Goal: Transaction & Acquisition: Purchase product/service

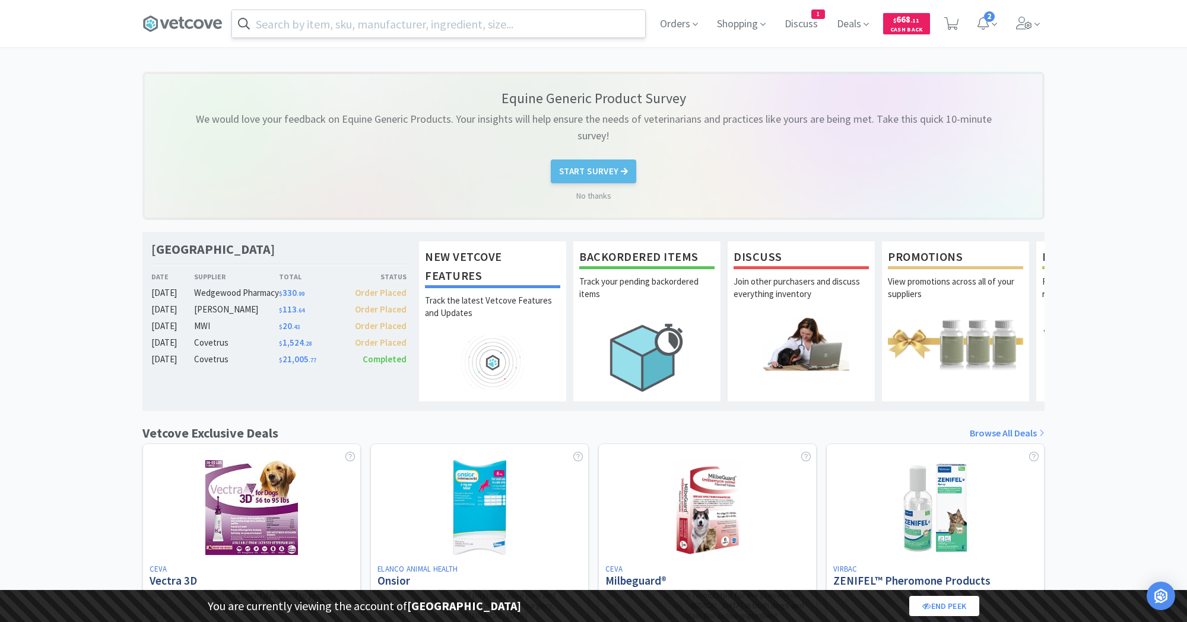
click at [249, 24] on icon at bounding box center [244, 24] width 12 height 12
click at [297, 23] on input "text" at bounding box center [438, 23] width 413 height 27
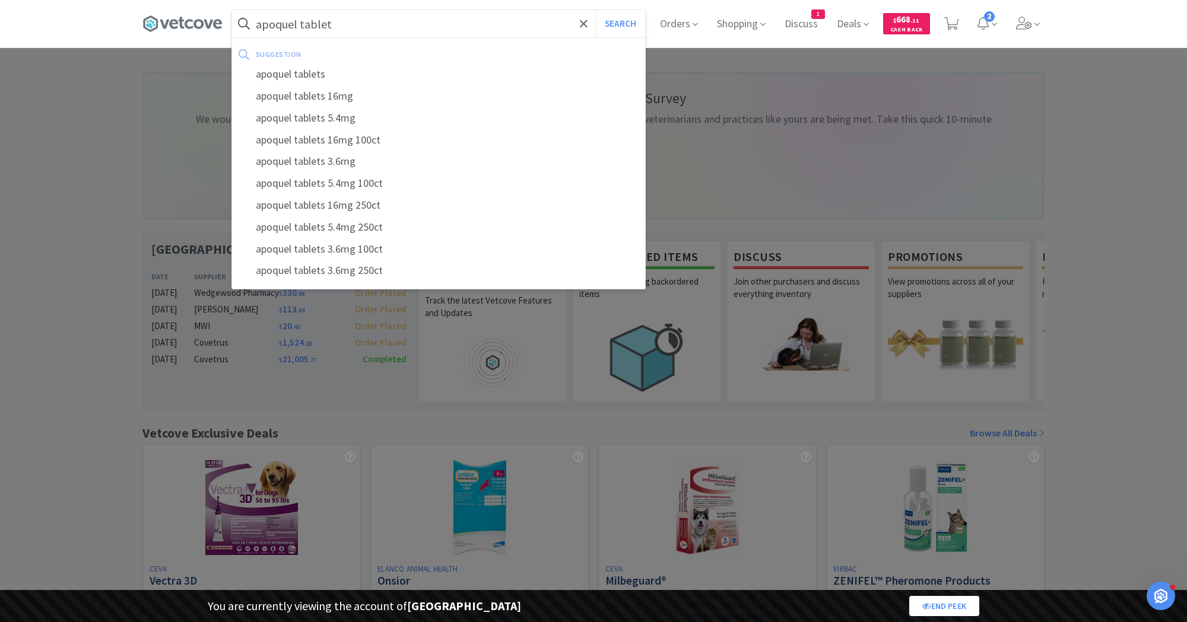
type input "apoquel tablet"
click at [596, 10] on button "Search" at bounding box center [620, 23] width 49 height 27
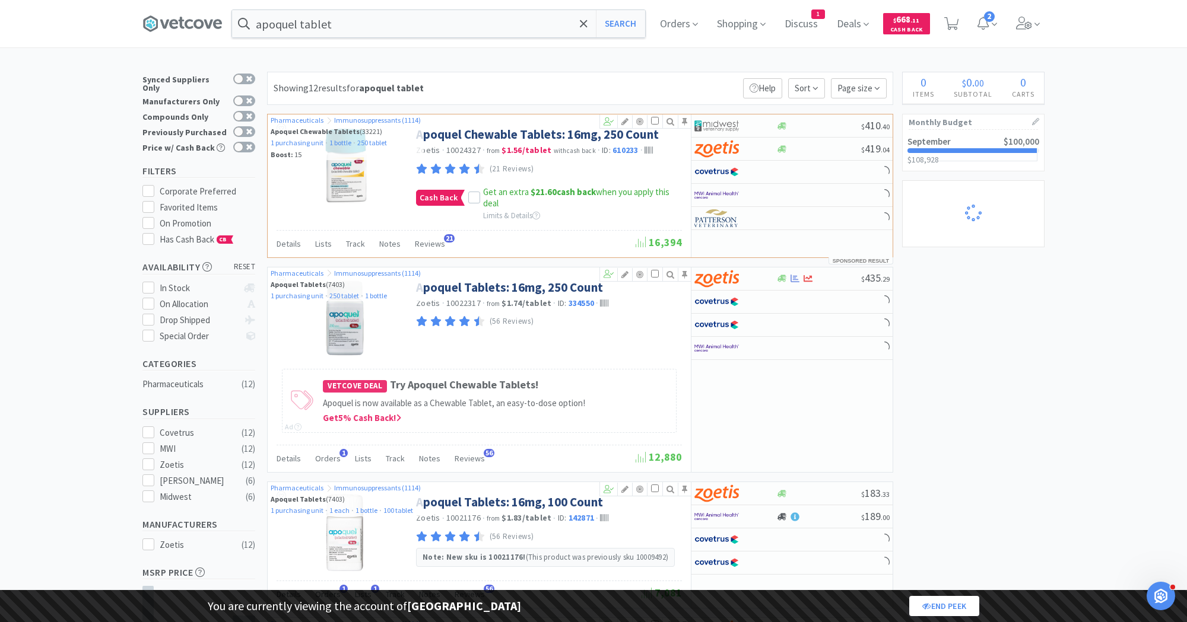
select select "1"
select select "10"
select select "1"
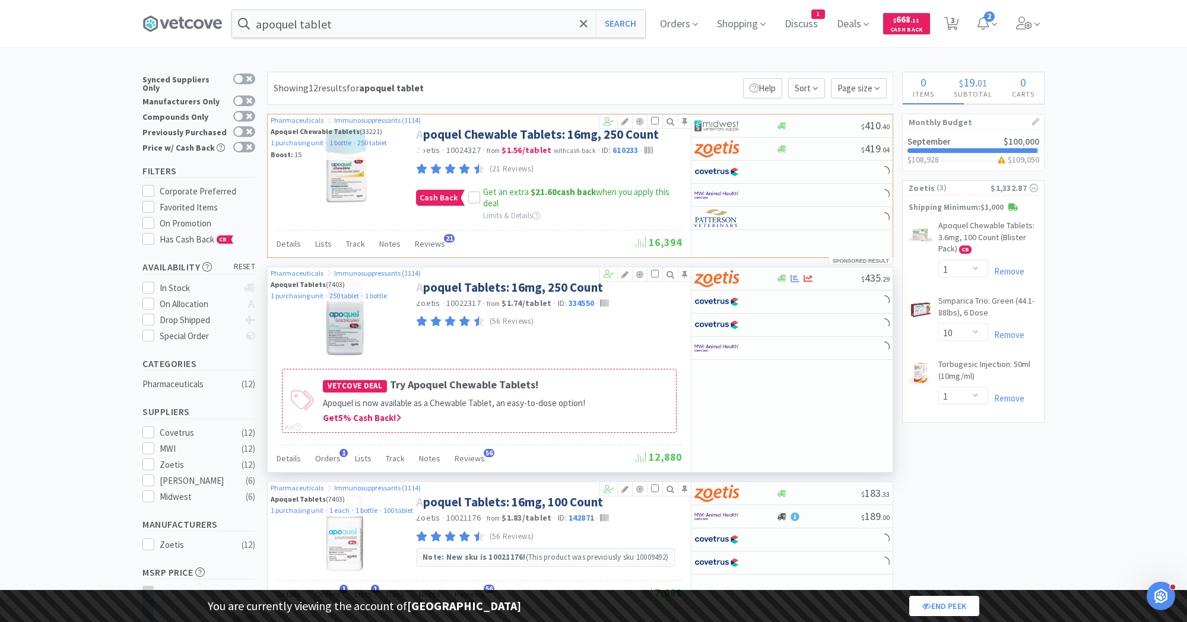
select select "1"
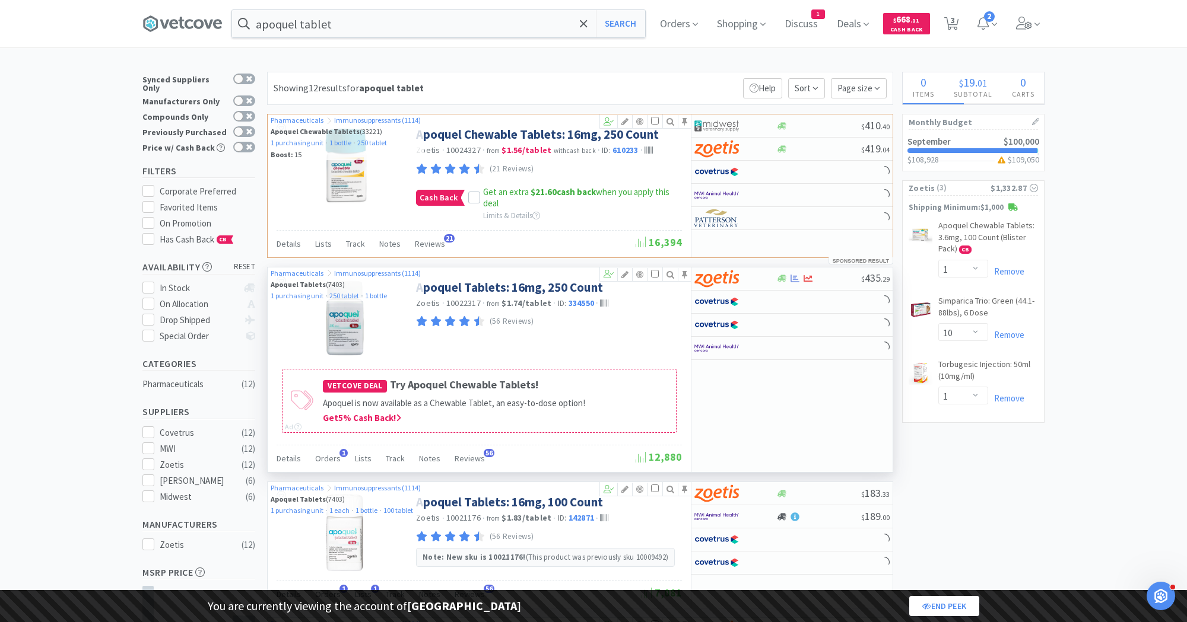
select select "1"
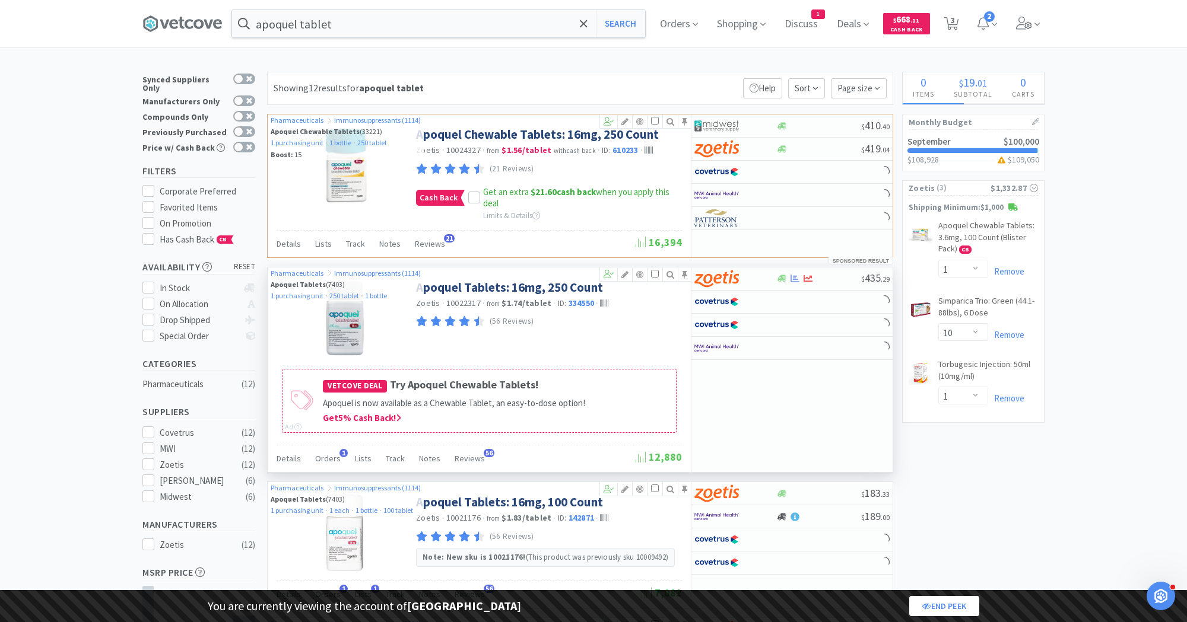
select select "2"
select select "1"
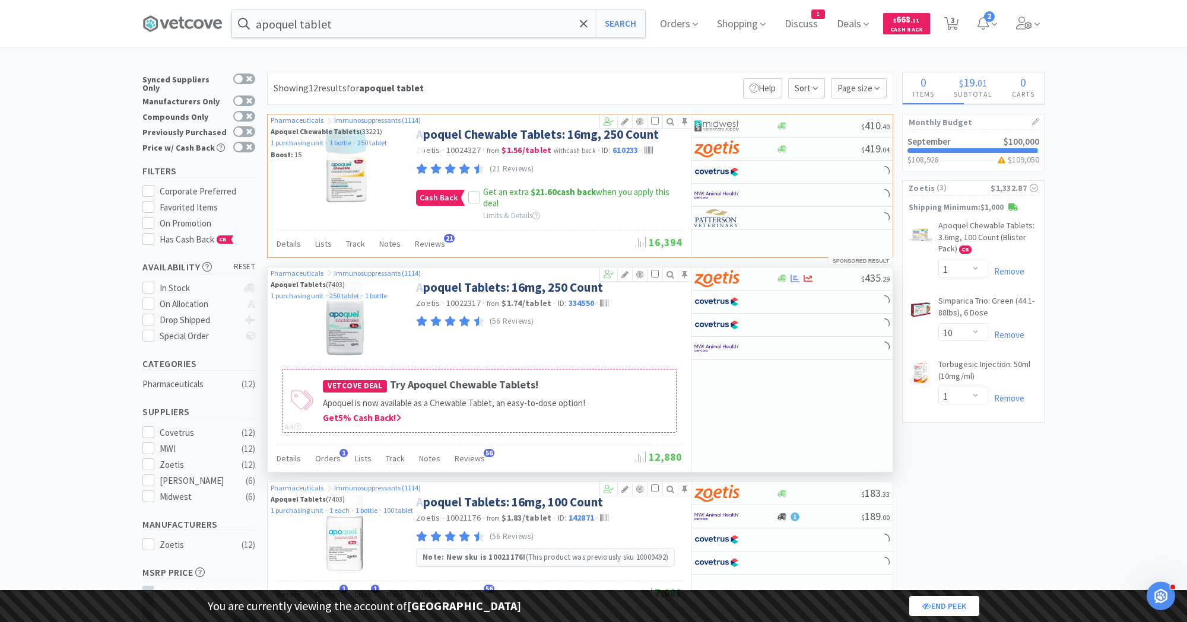
select select "1"
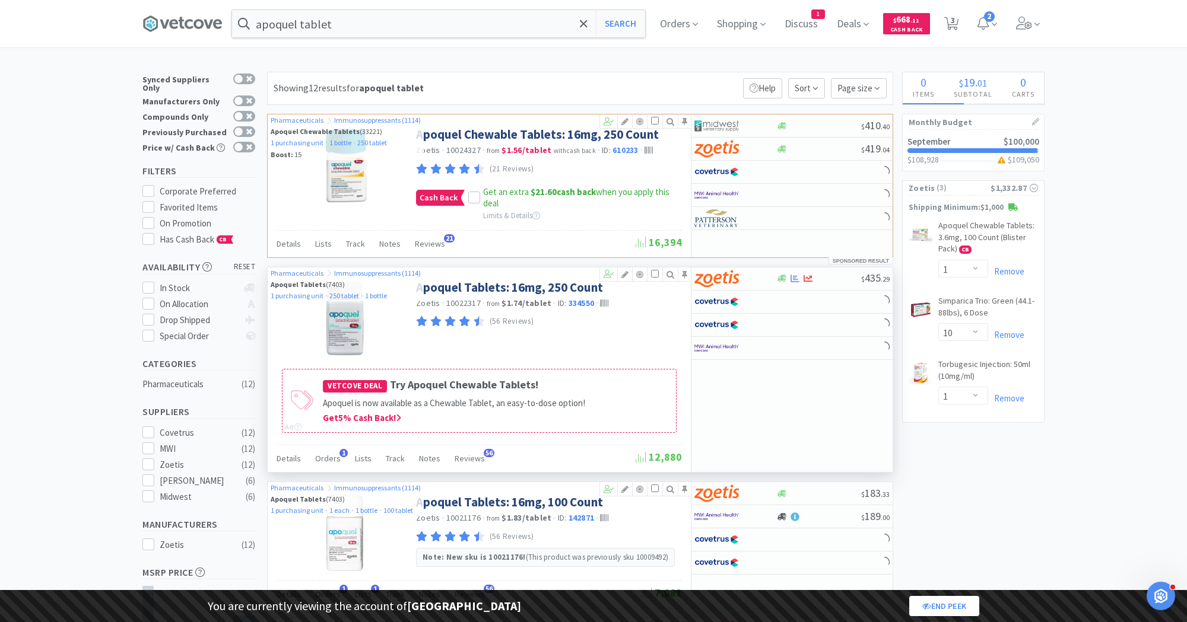
select select "1"
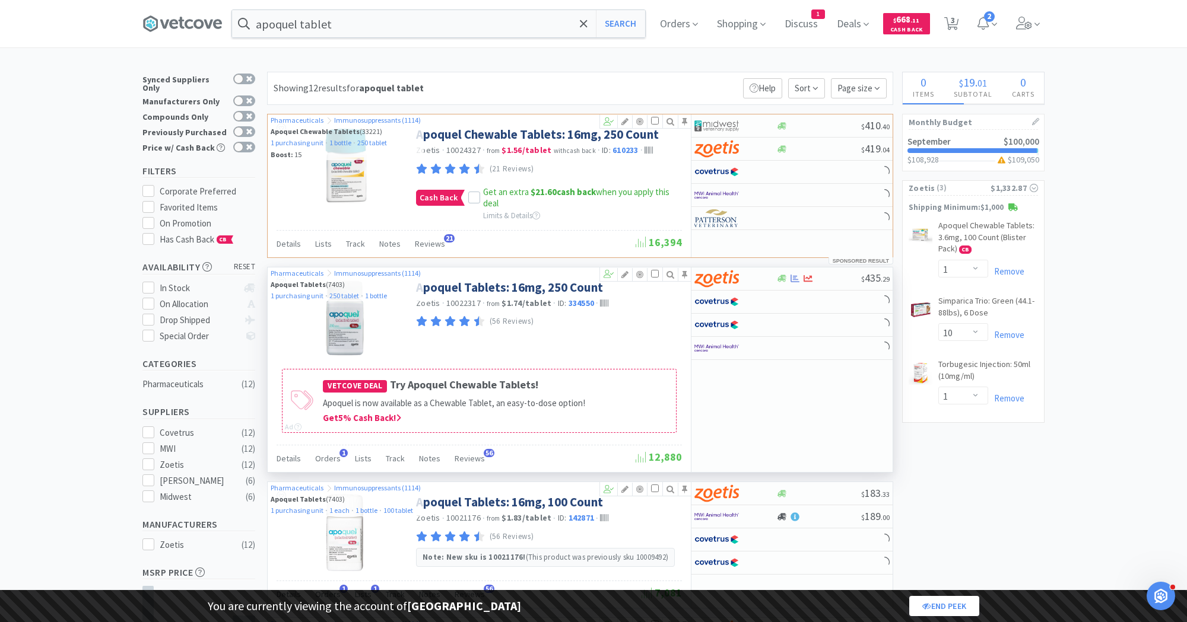
select select "1"
select select "2"
select select "1"
select select "2"
select select "1"
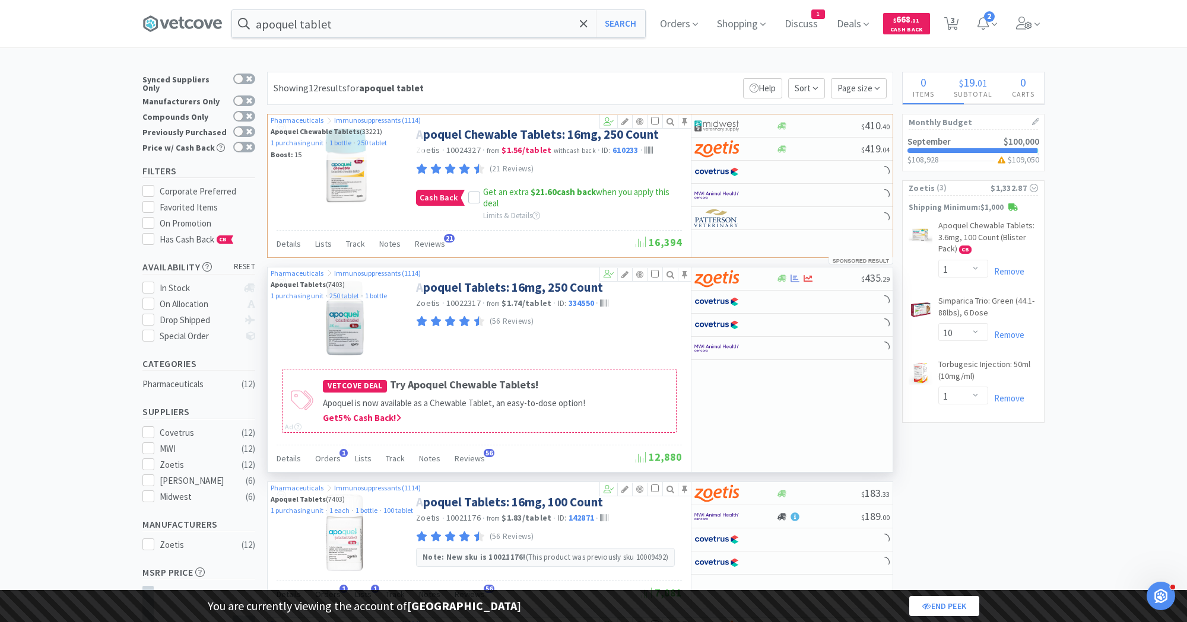
select select "1"
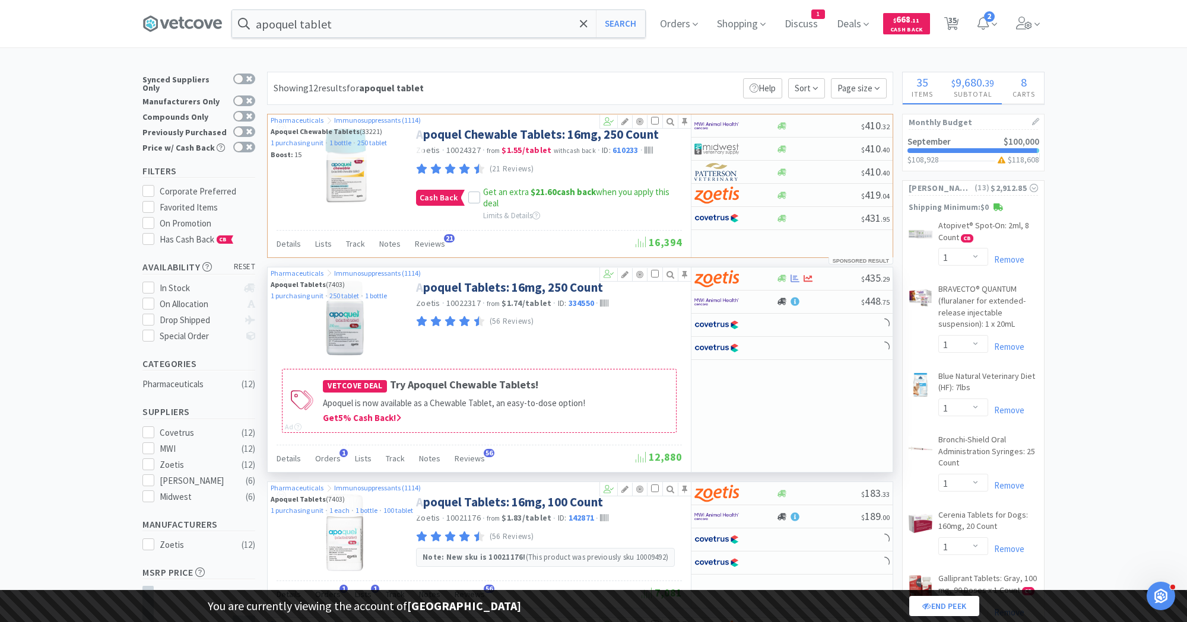
select select "10"
select select "2"
select select "1"
select select "8"
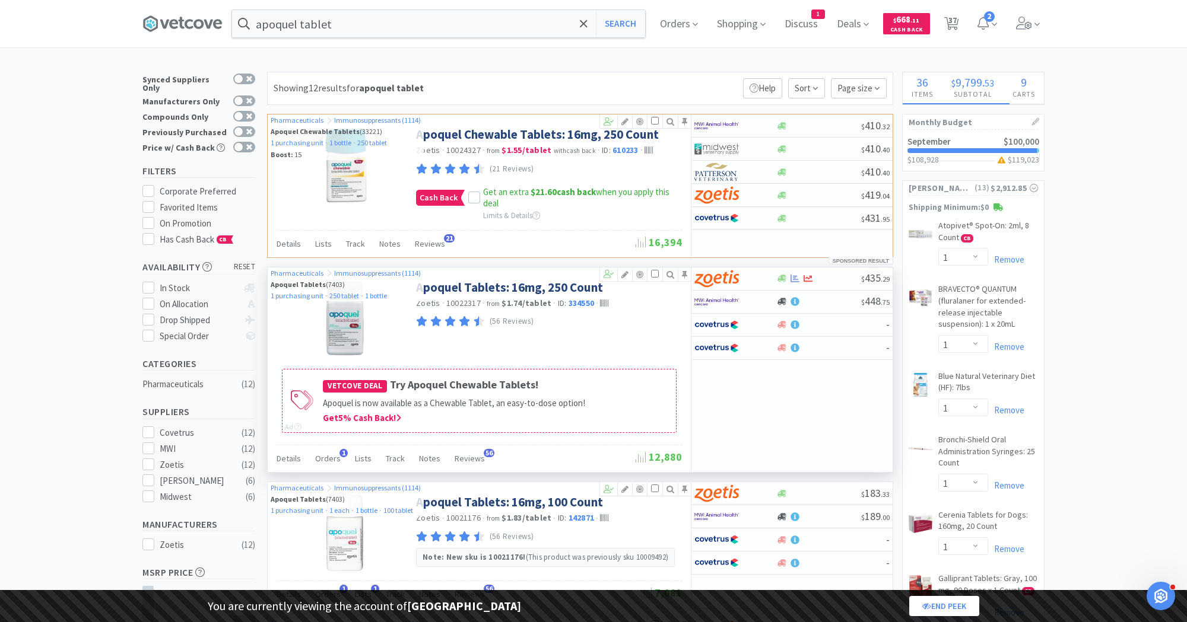
select select "1"
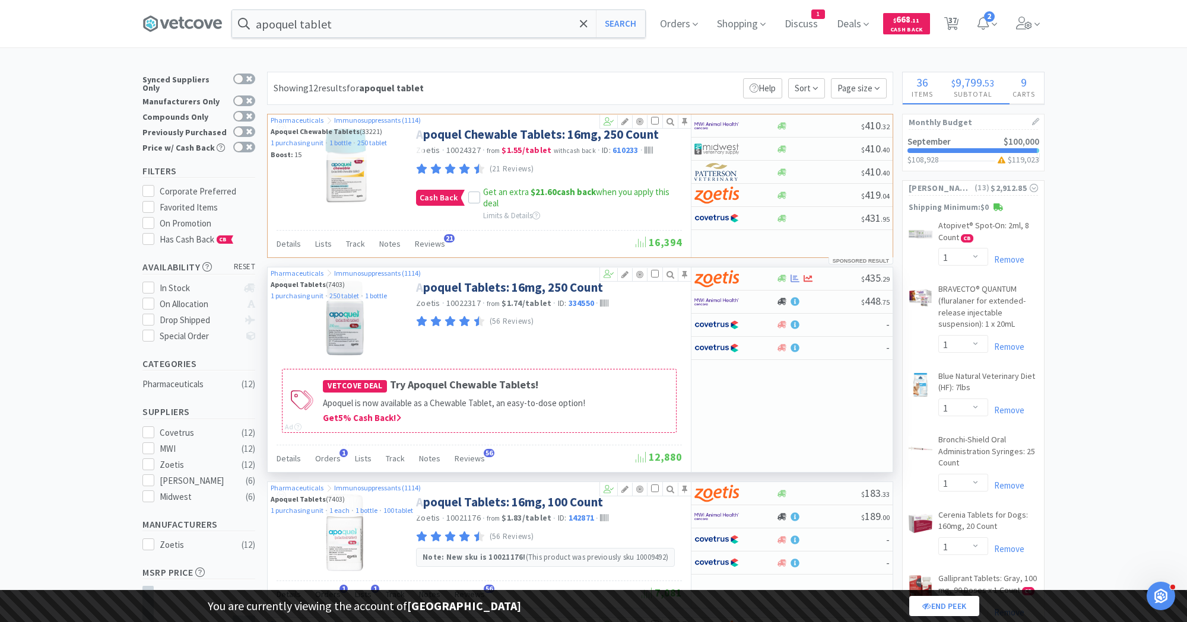
select select "1"
select select "2"
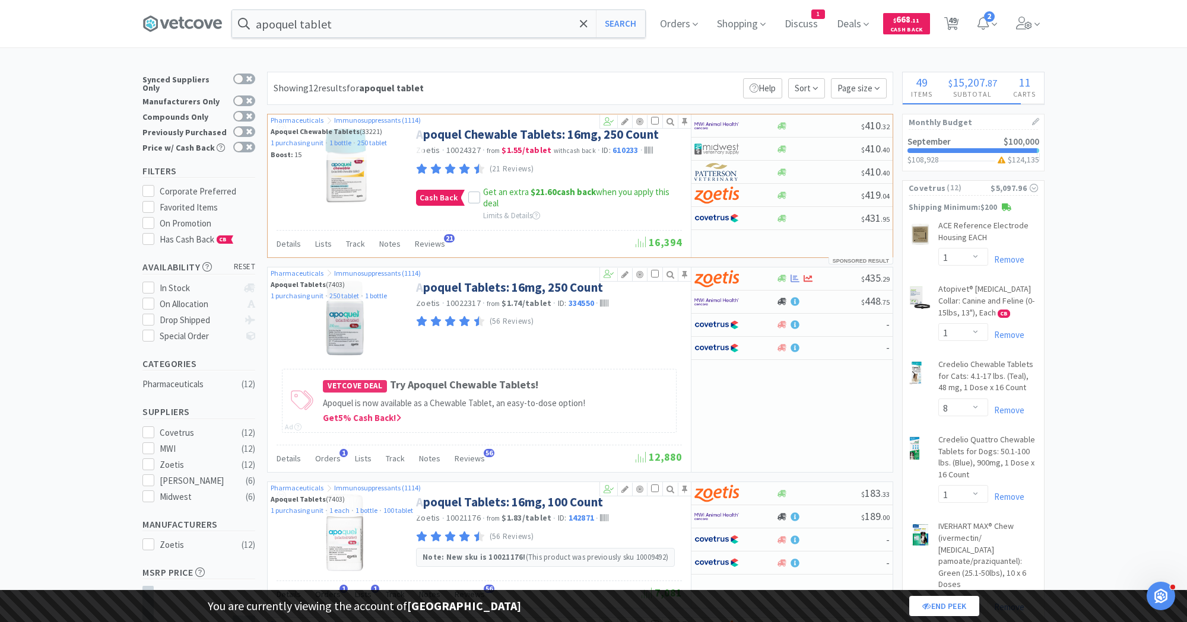
select select "1"
select select "3"
select select "2"
select select "3"
select select "2"
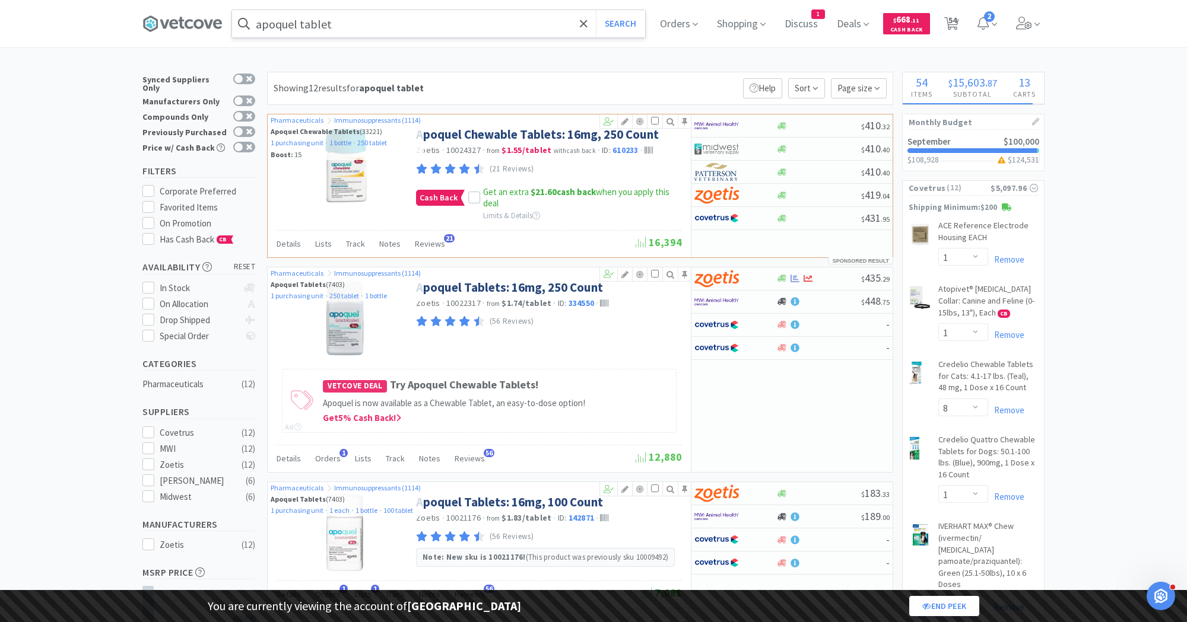
select select "1"
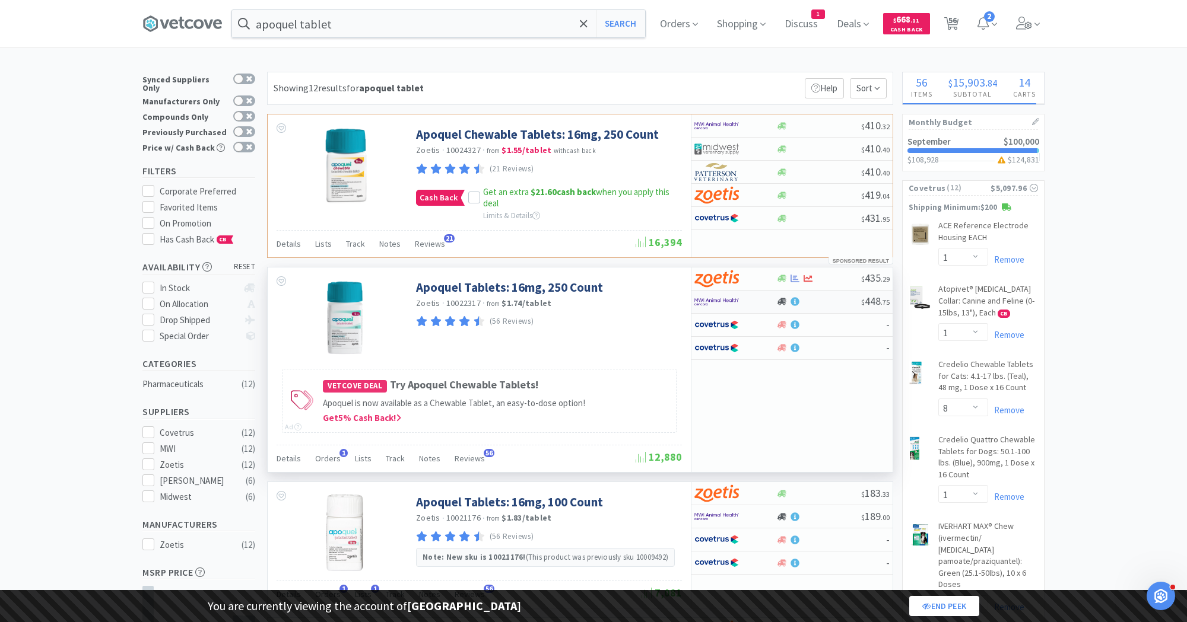
click at [826, 297] on div at bounding box center [817, 301] width 85 height 9
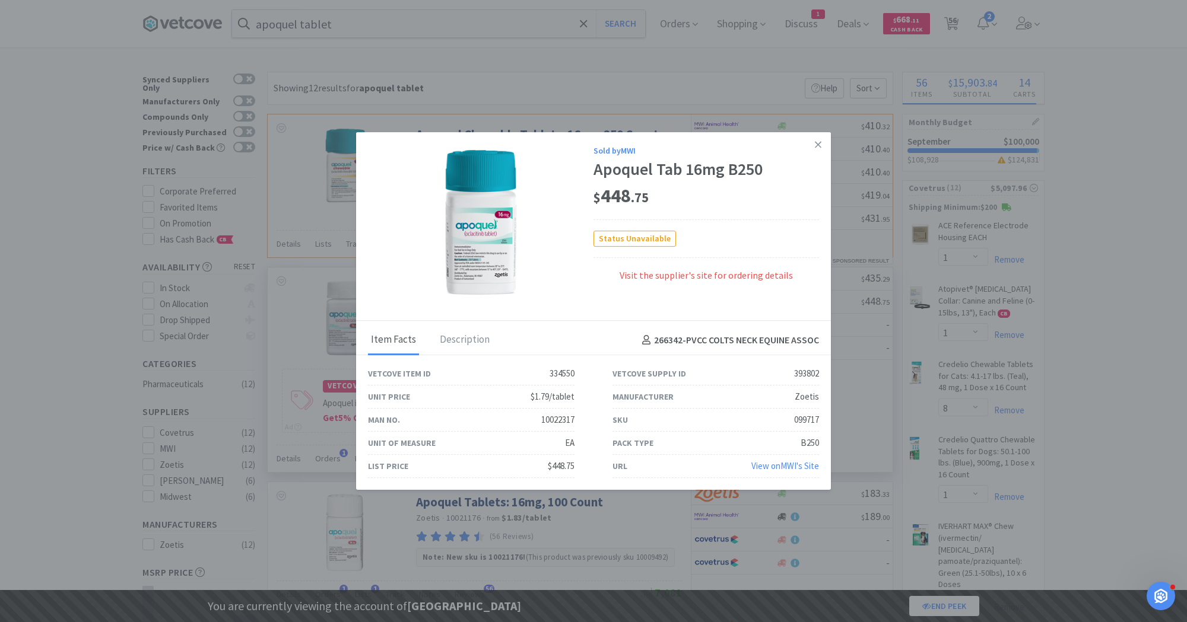
click at [777, 466] on link "View on MWI 's Site" at bounding box center [785, 465] width 68 height 11
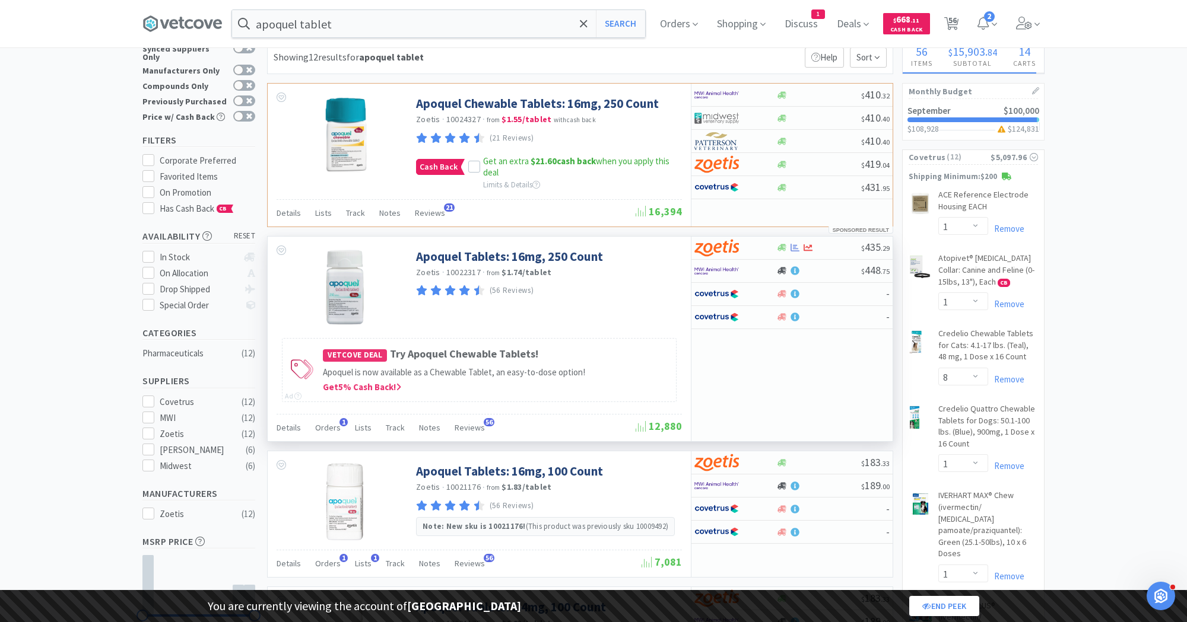
scroll to position [31, 0]
click at [171, 411] on div "MWI" at bounding box center [197, 418] width 74 height 14
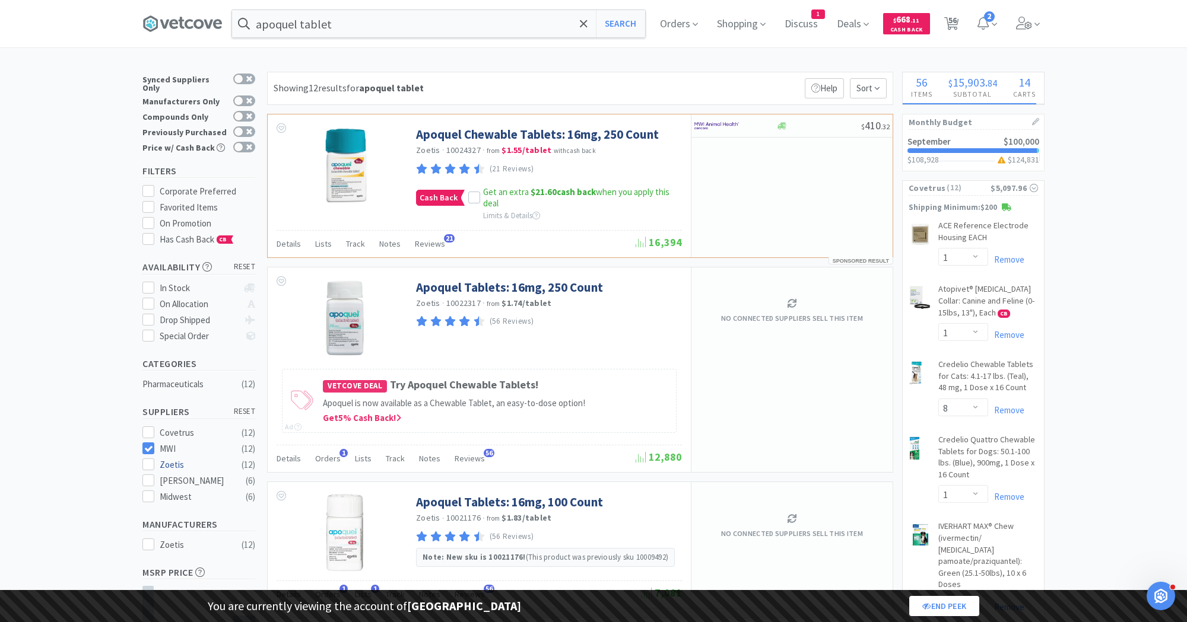
click at [164, 458] on div "Zoetis" at bounding box center [197, 465] width 74 height 14
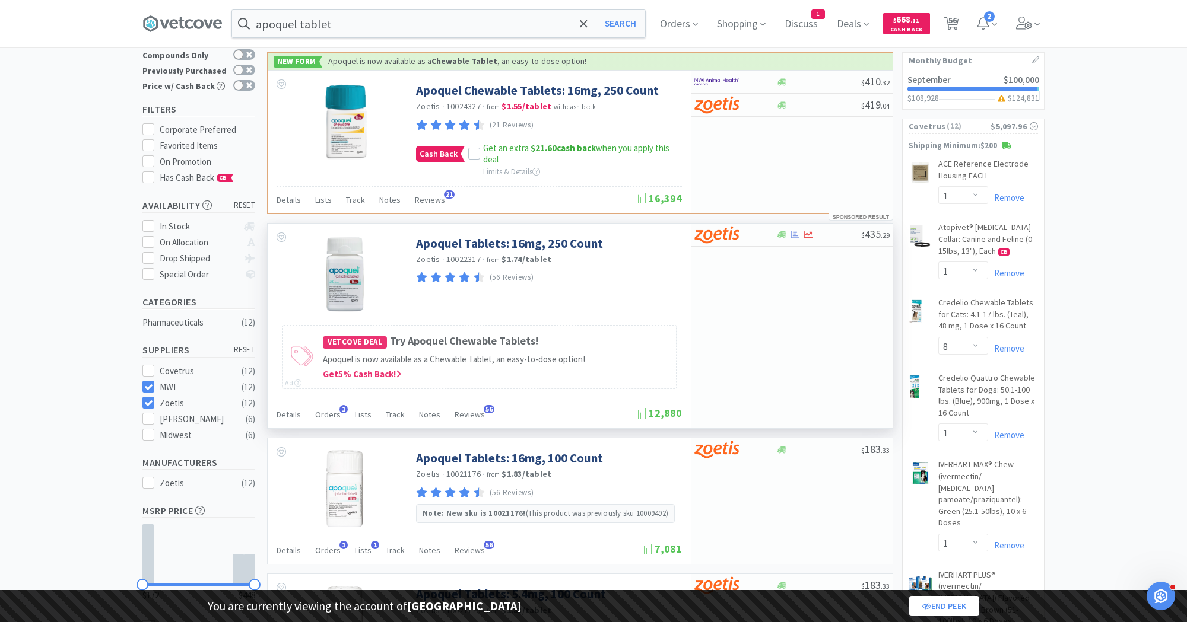
scroll to position [61, 0]
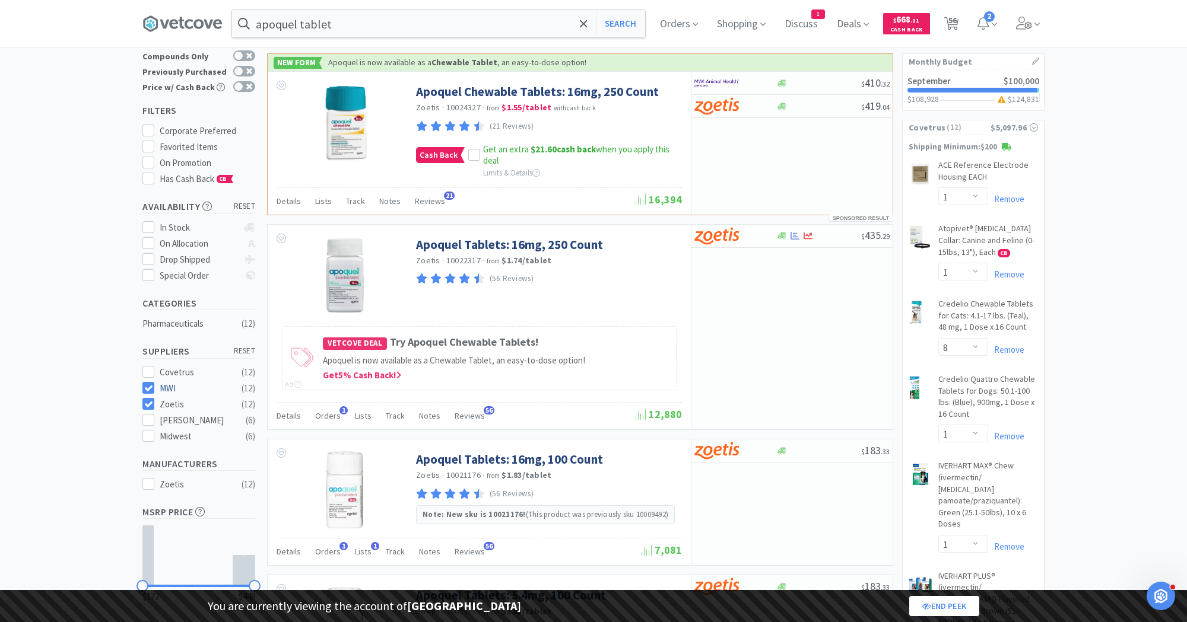
click at [170, 385] on div "MWI" at bounding box center [197, 389] width 74 height 14
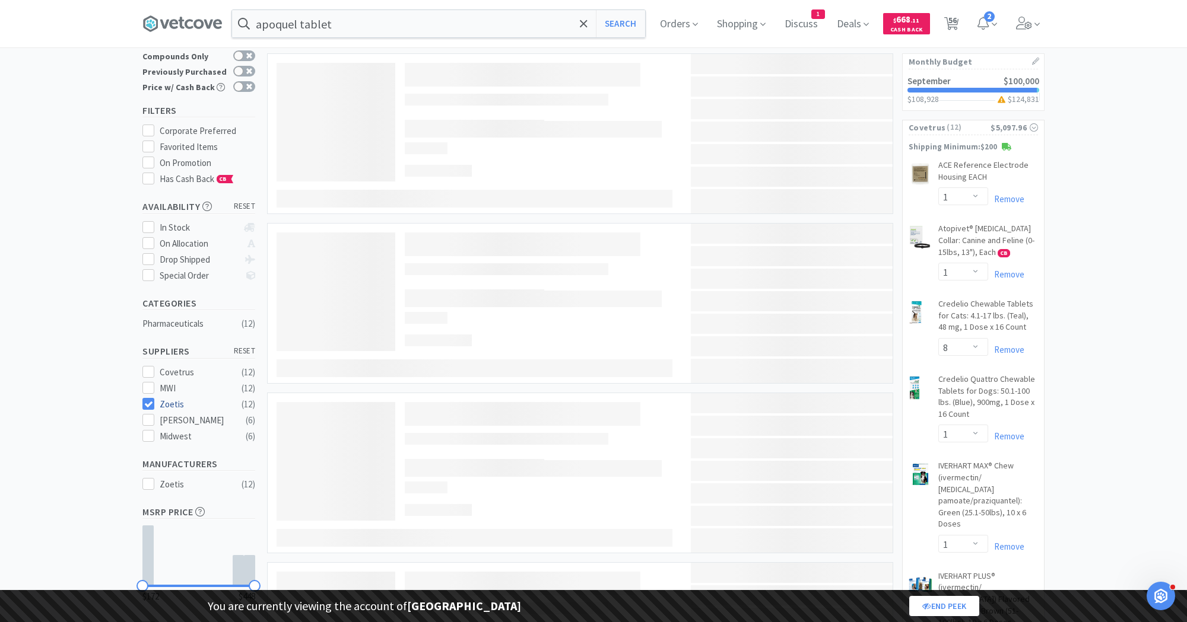
click at [169, 398] on div "Zoetis" at bounding box center [197, 405] width 74 height 14
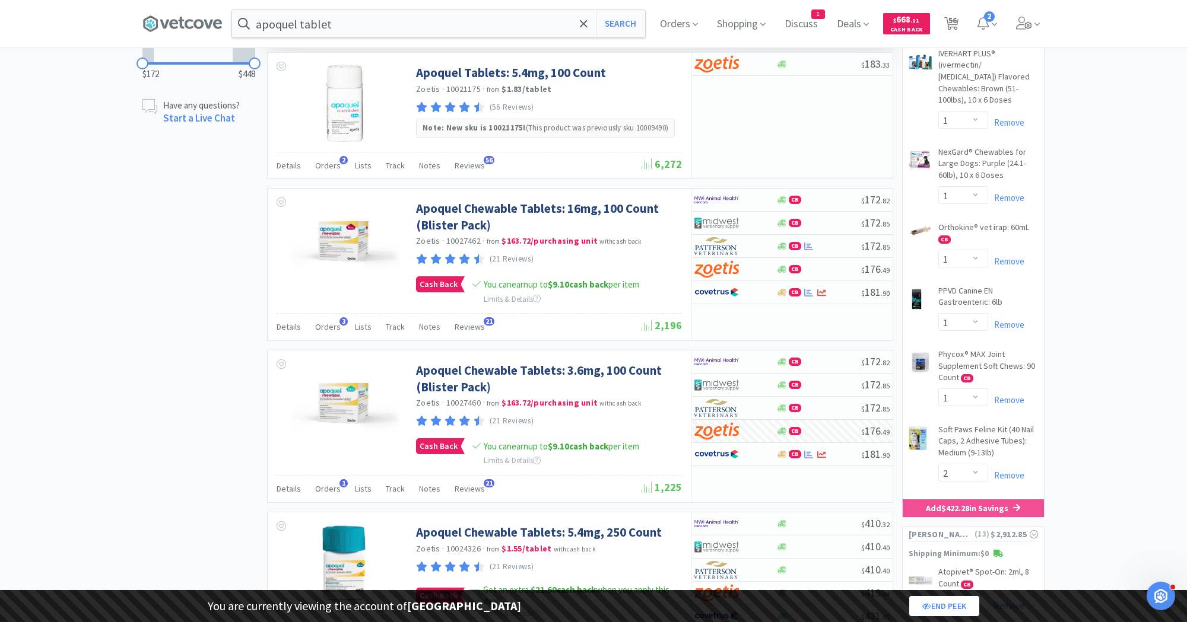
scroll to position [596, 0]
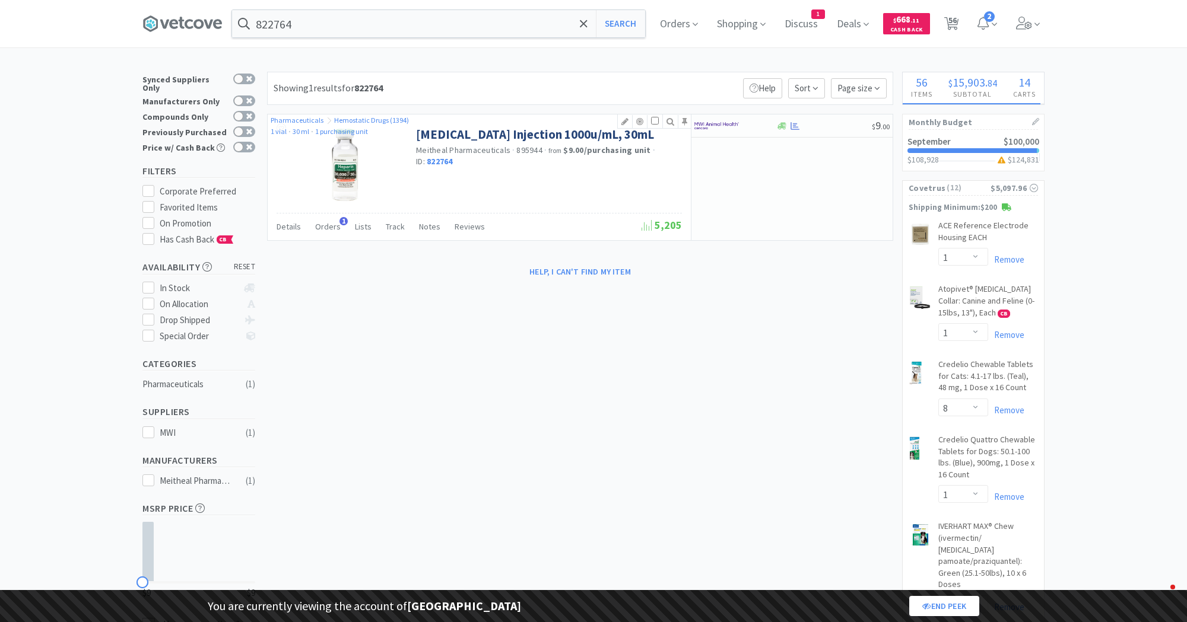
select select "1"
select select "8"
select select "1"
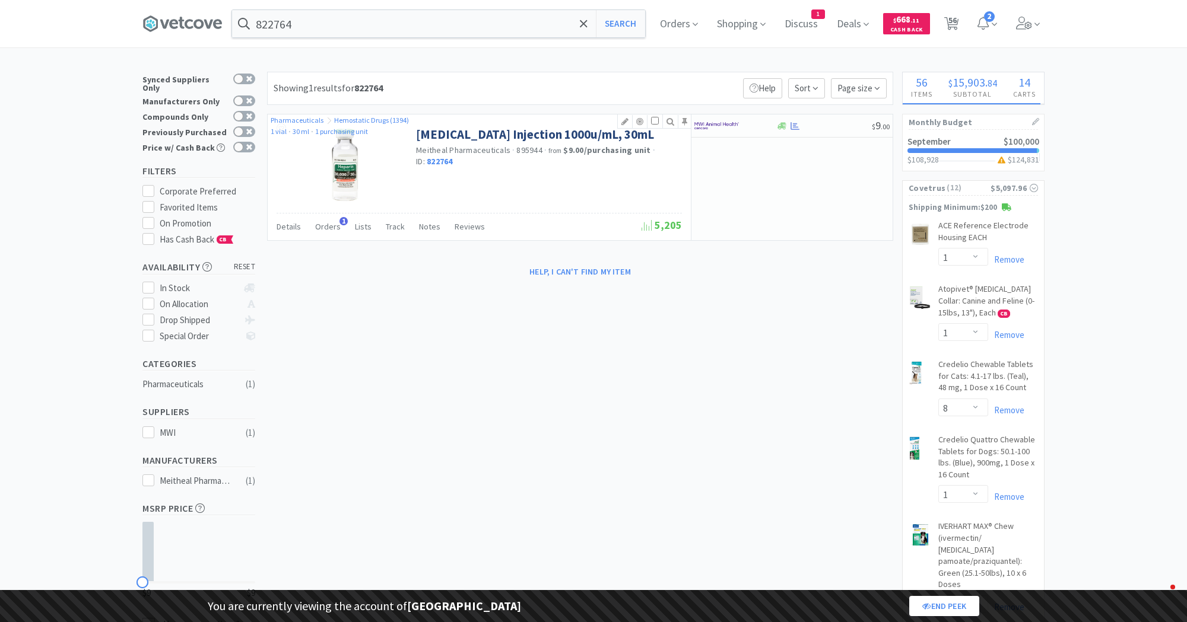
select select "1"
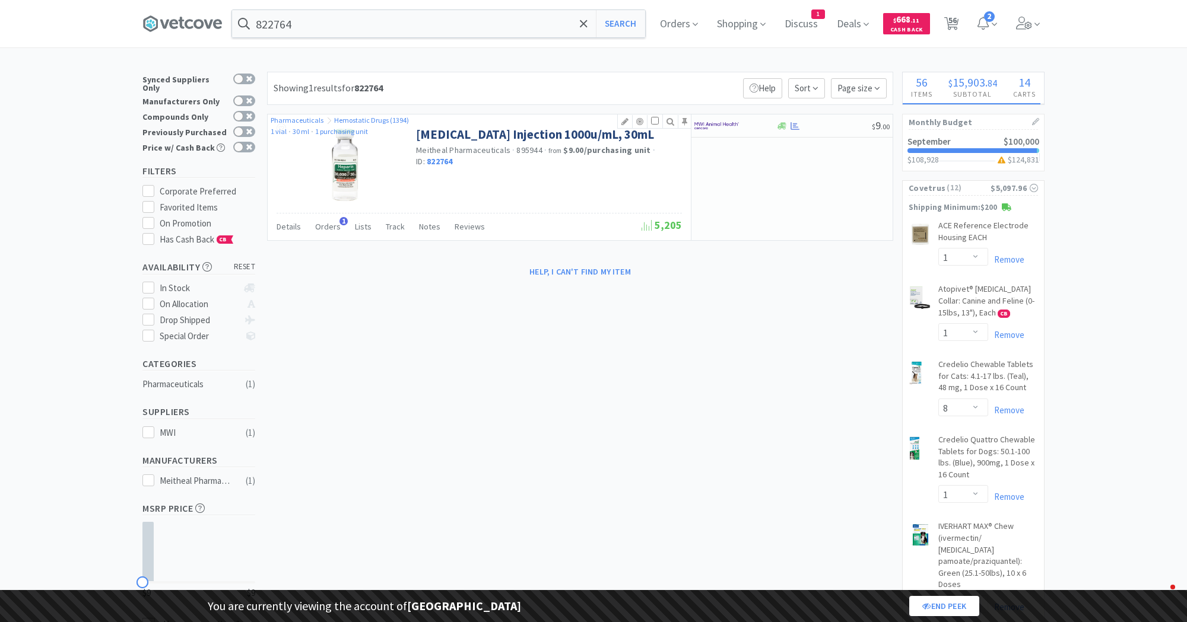
select select "2"
select select "1"
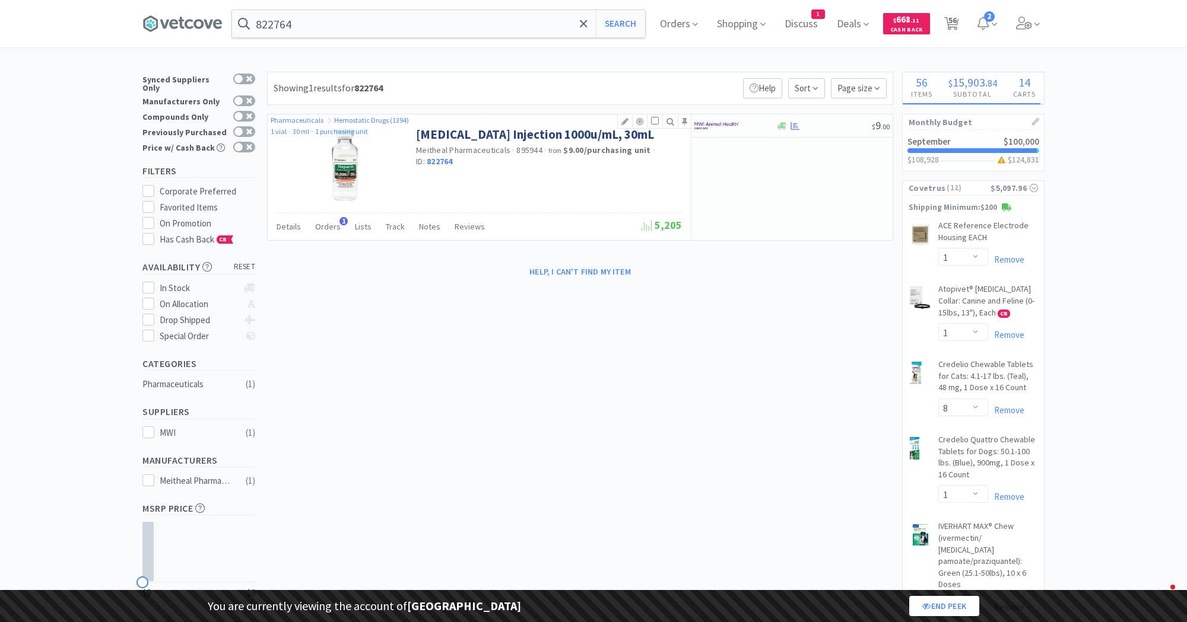
select select "1"
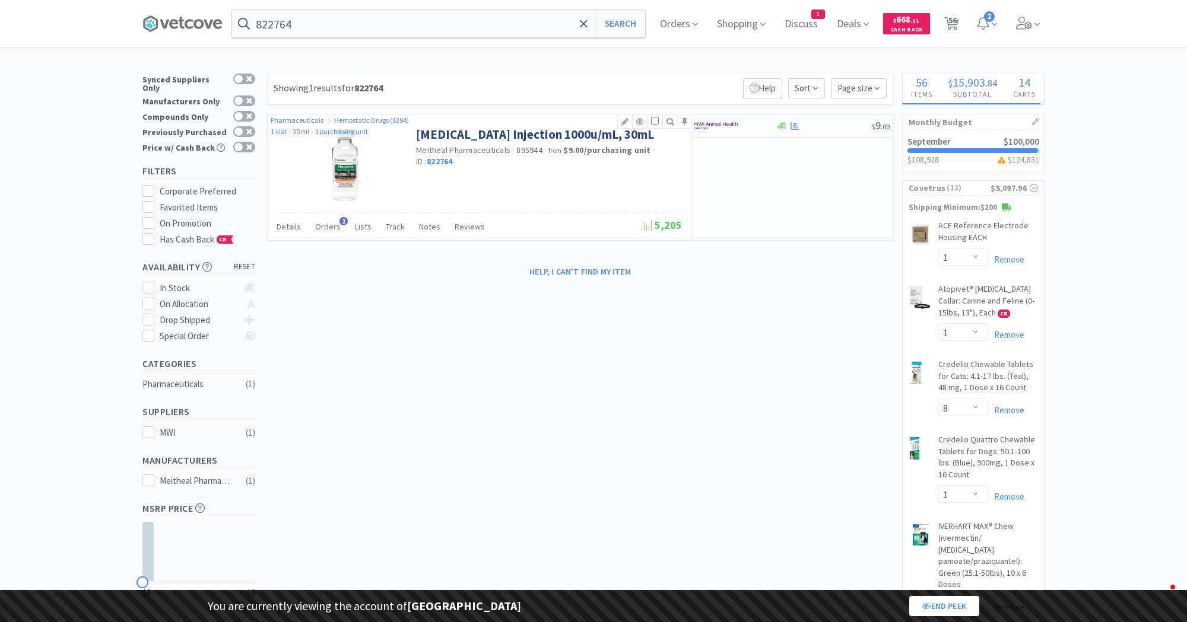
select select "1"
select select "2"
select select "1"
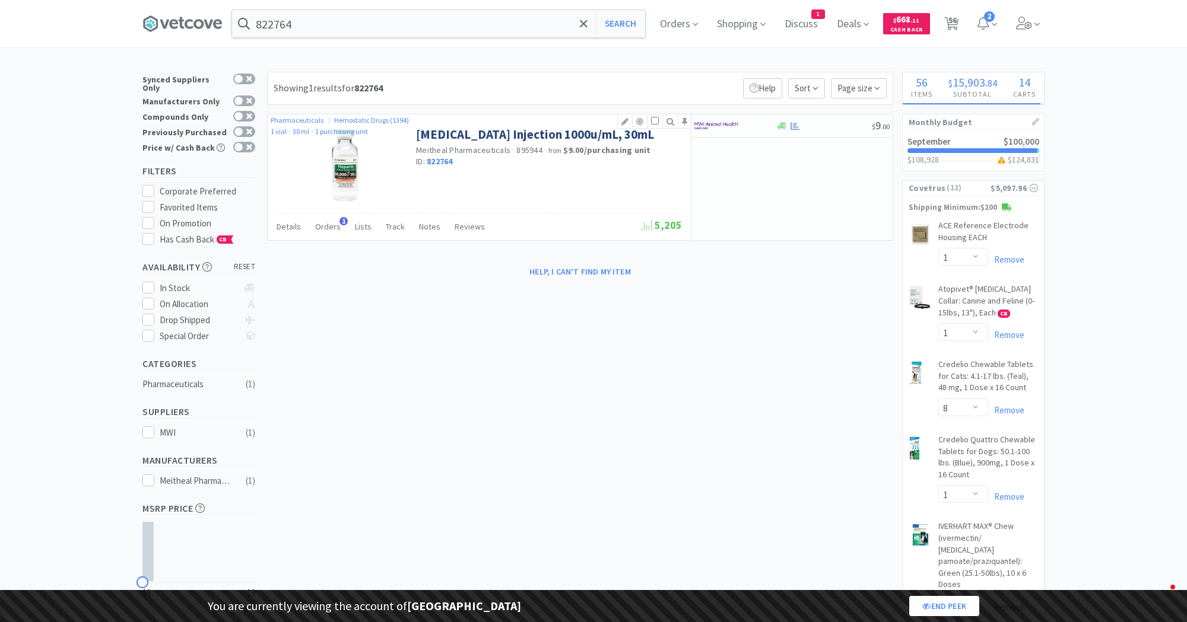
select select "1"
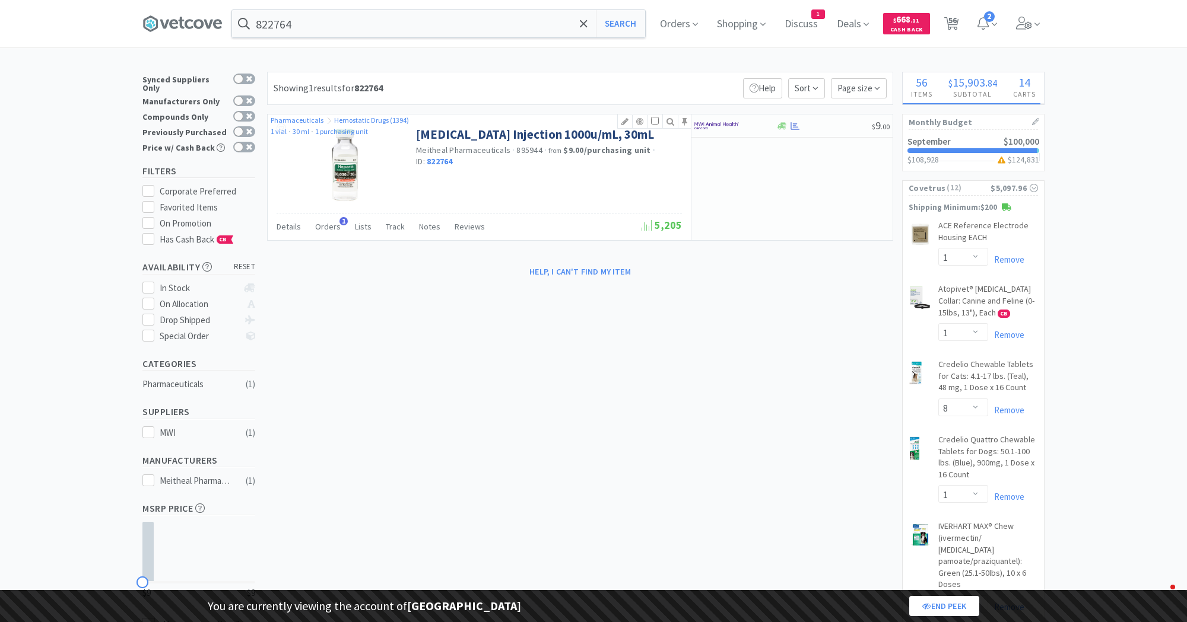
select select "1"
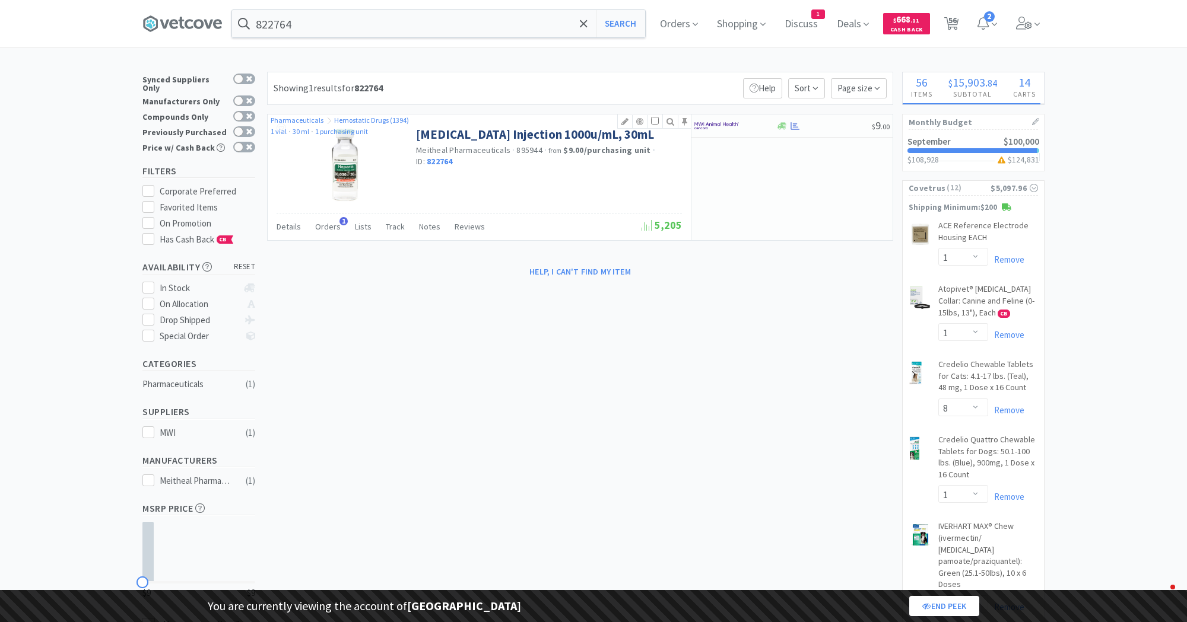
select select "1"
select select "10"
select select "1"
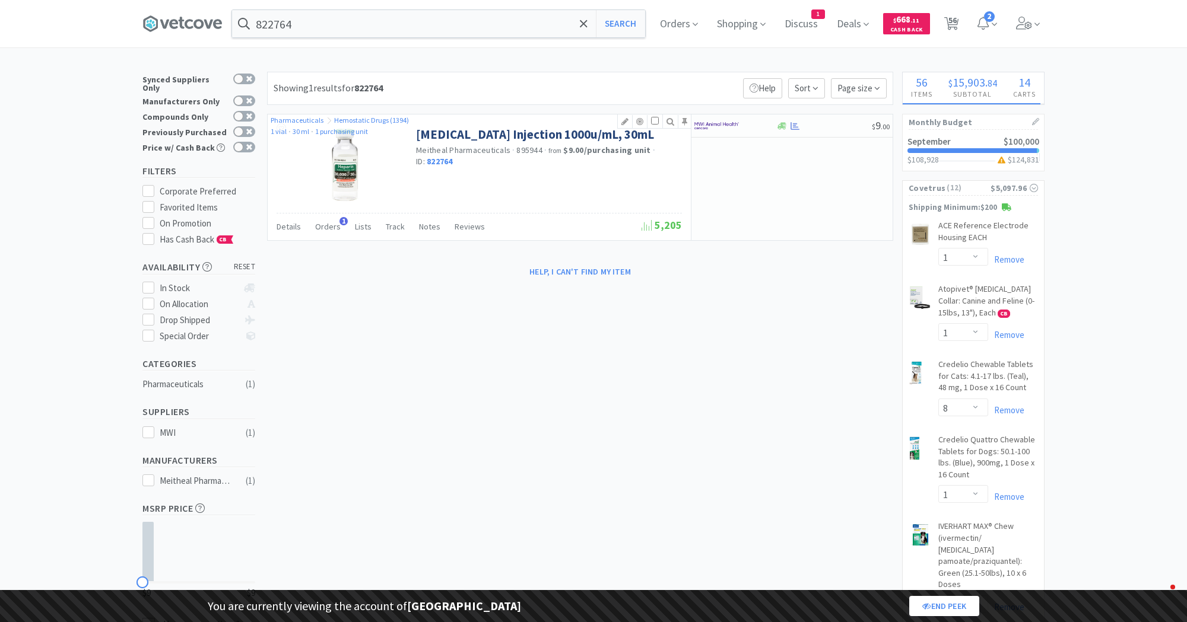
select select "1"
select select "3"
select select "2"
select select "3"
select select "2"
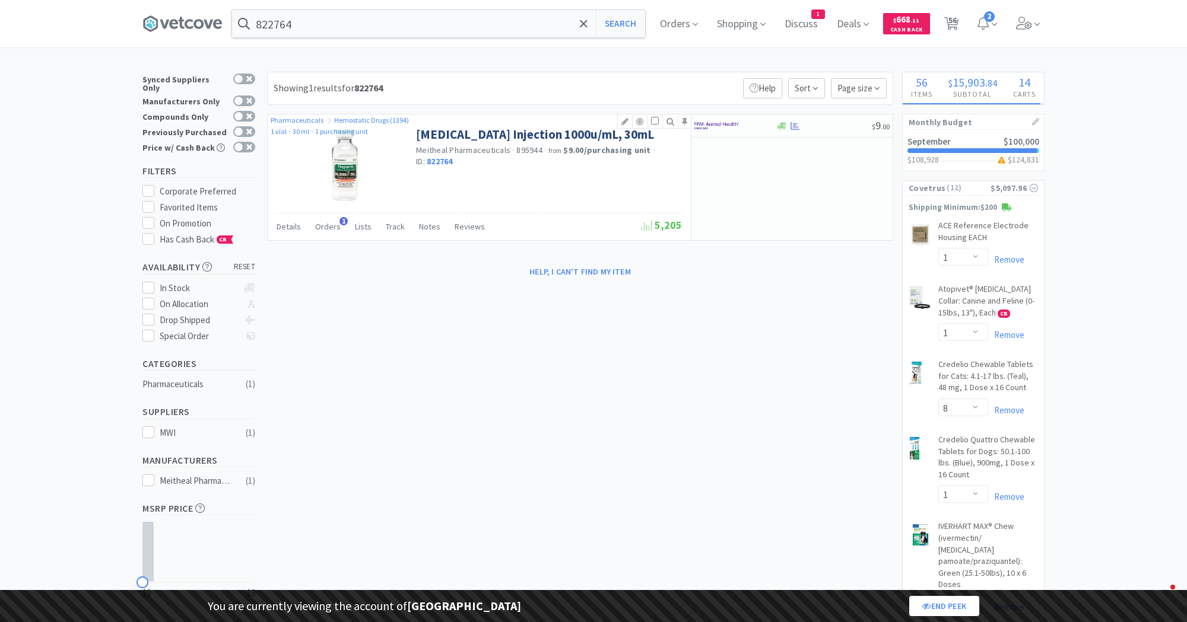
select select "2"
select select "1"
select select "10"
select select "1"
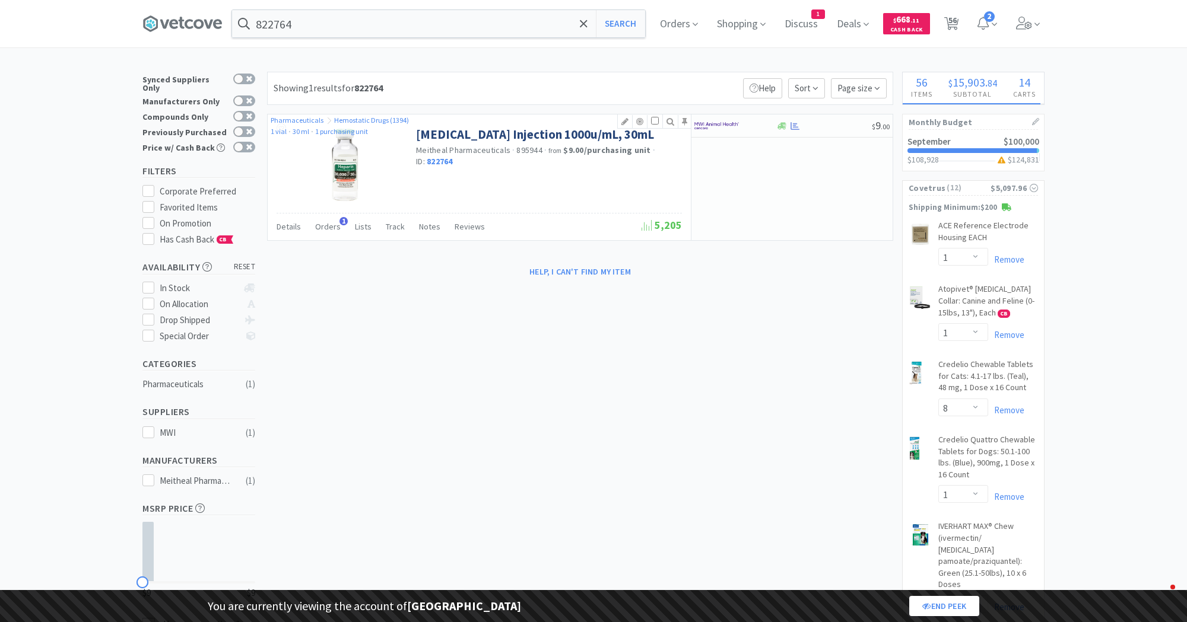
select select "2"
select select "1"
select select "2"
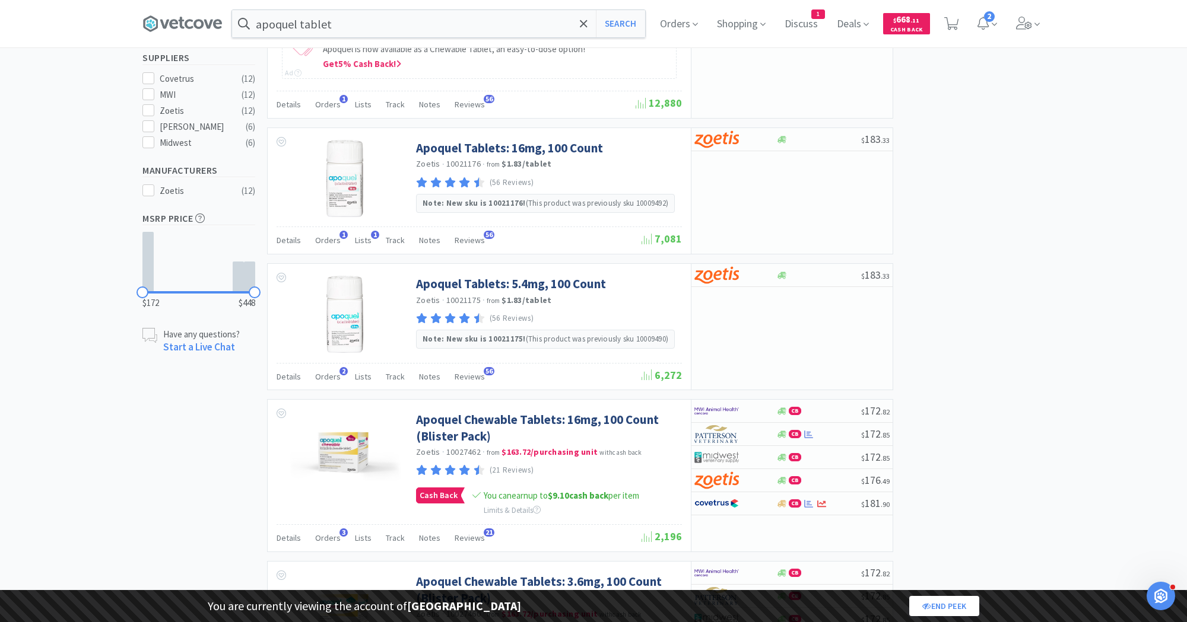
scroll to position [357, 0]
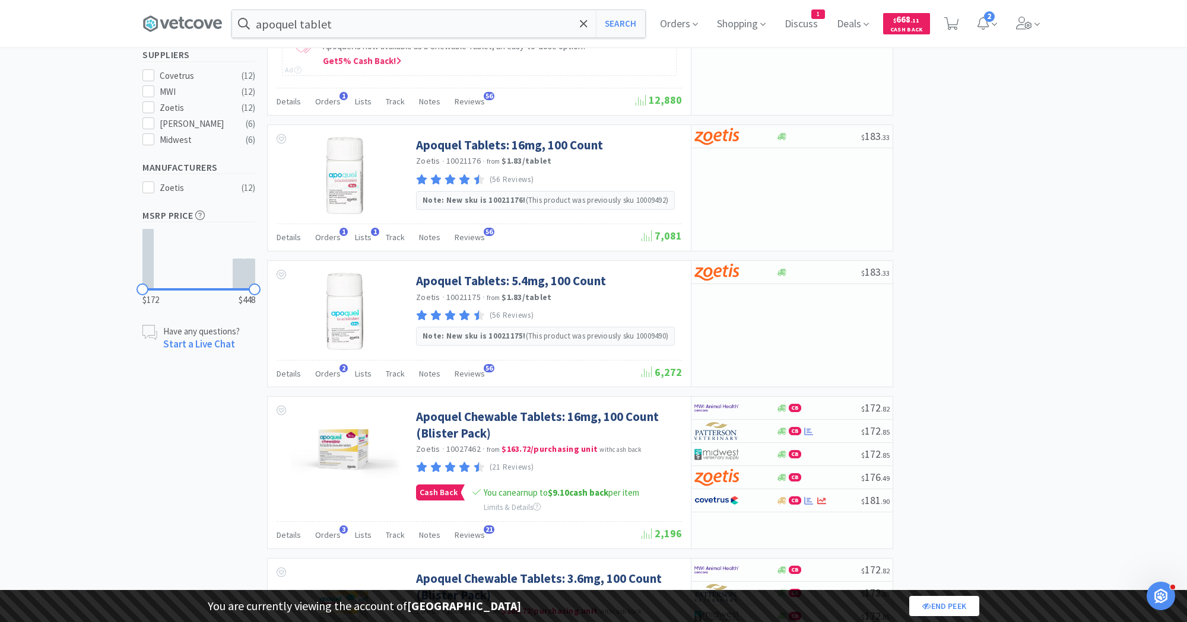
select select "1"
select select "8"
select select "1"
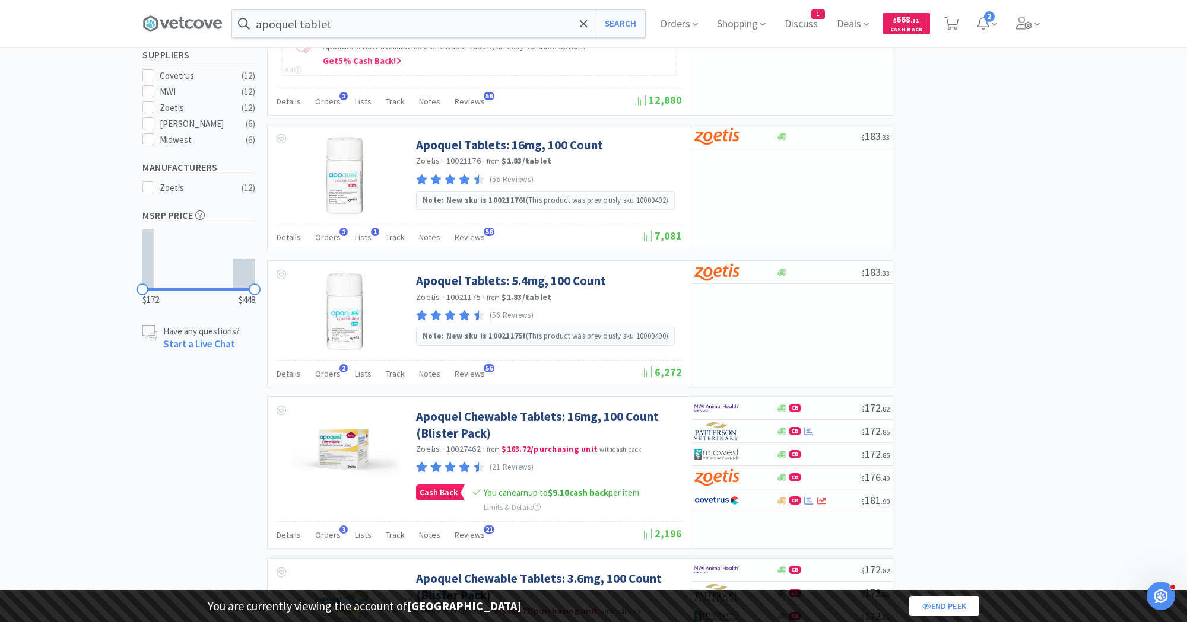
select select "1"
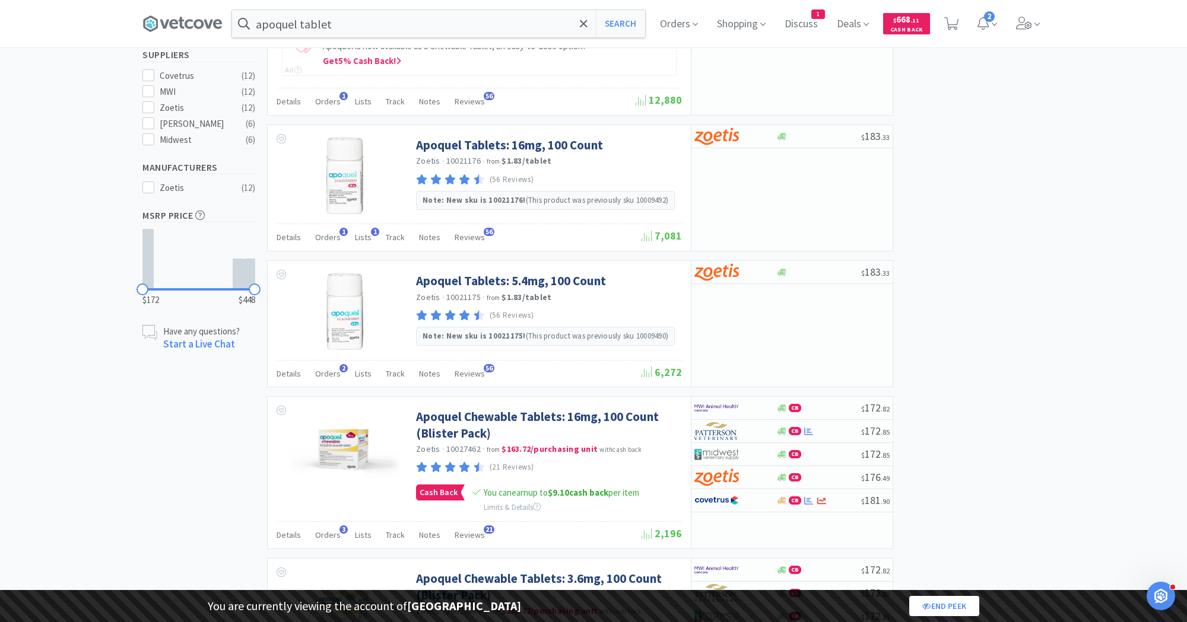
select select "2"
select select "1"
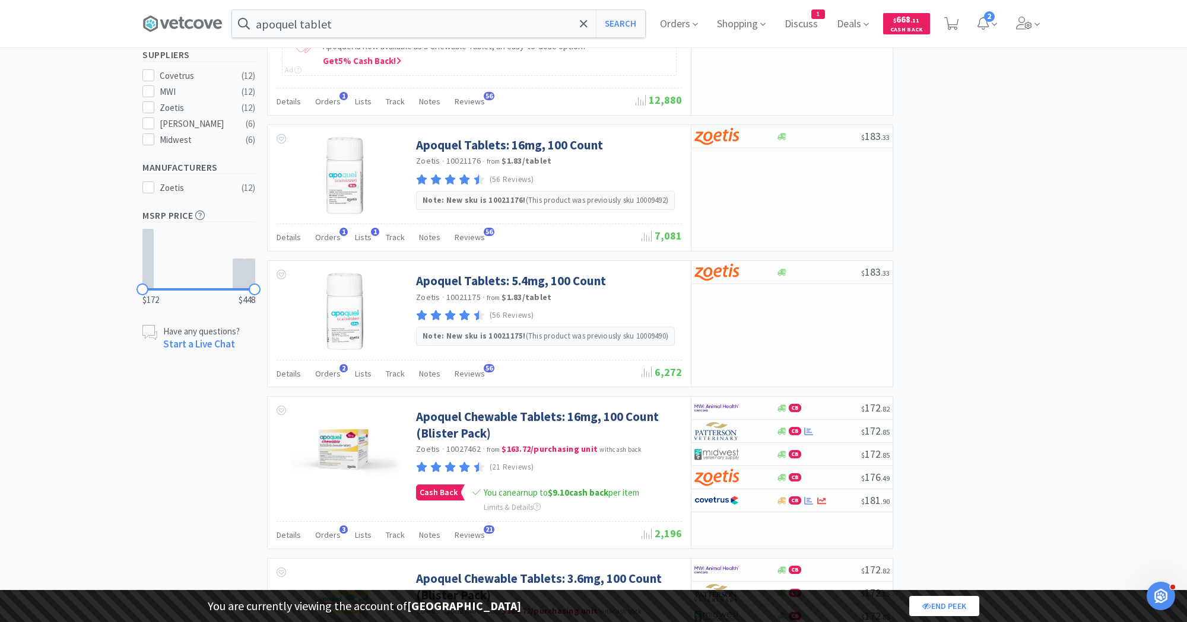
select select "1"
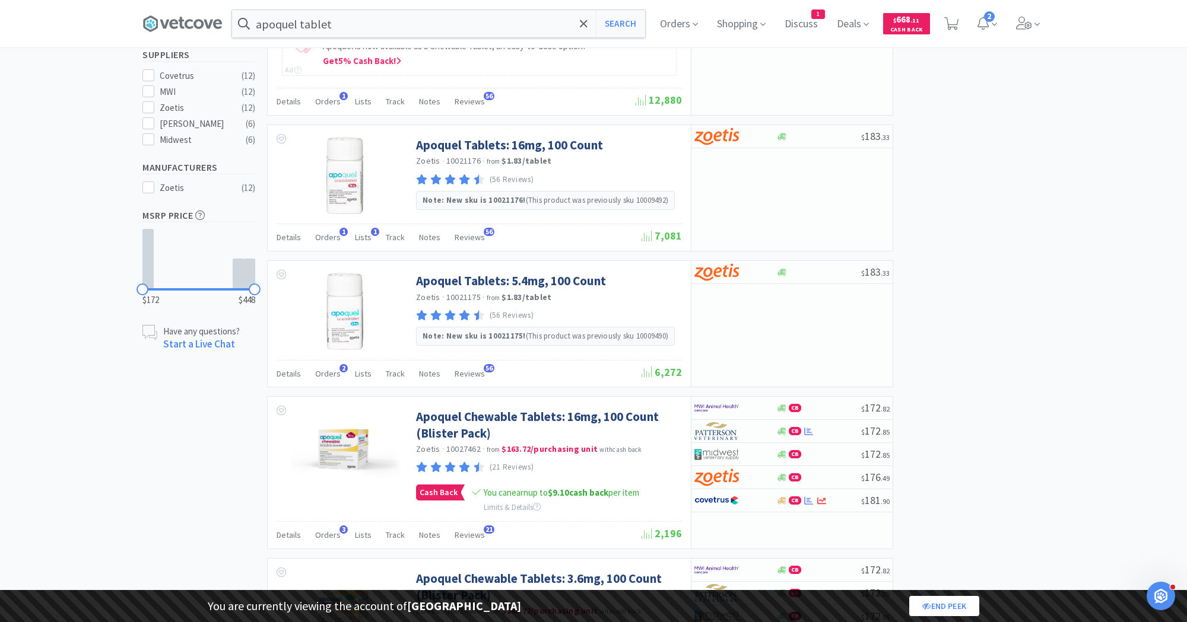
select select "1"
select select "2"
select select "1"
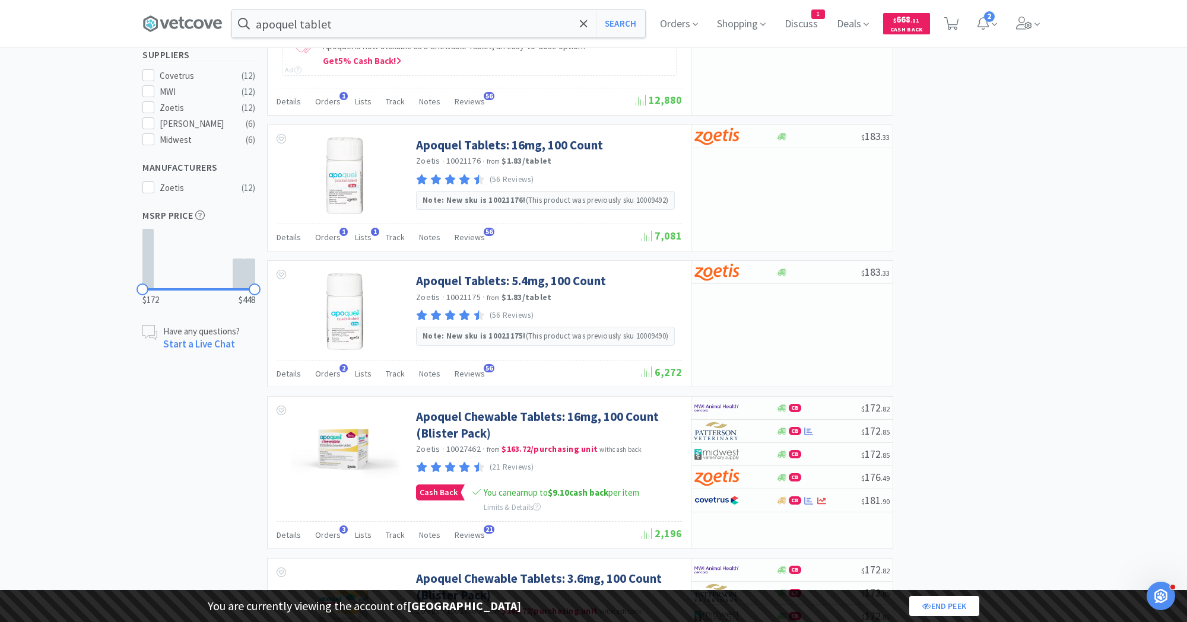
select select "1"
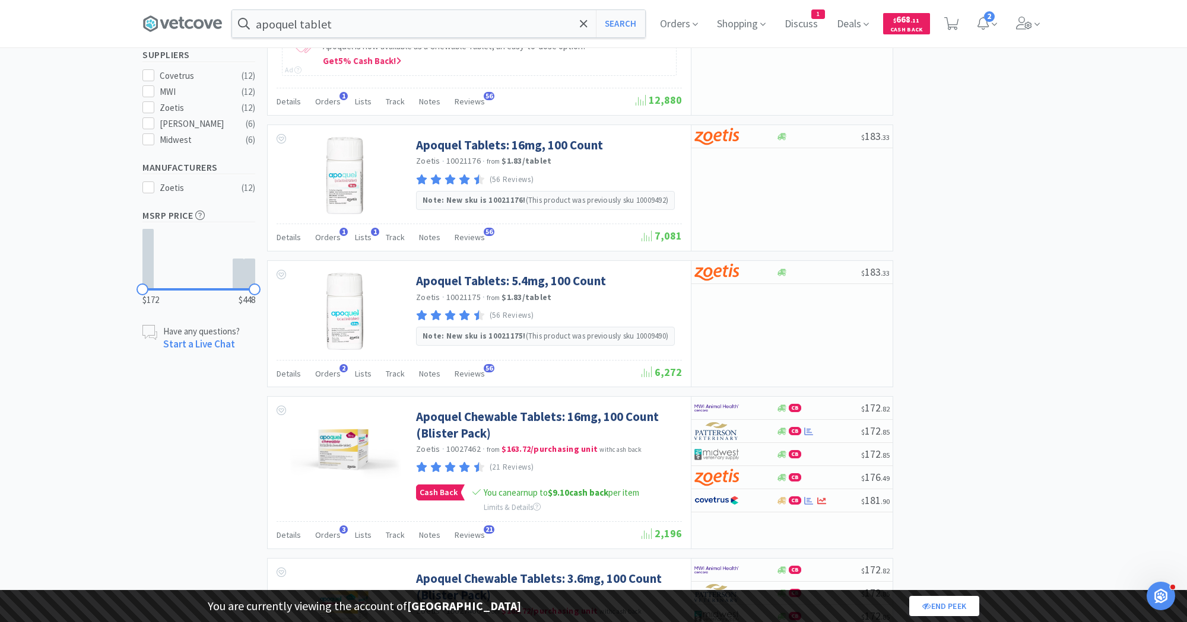
select select "1"
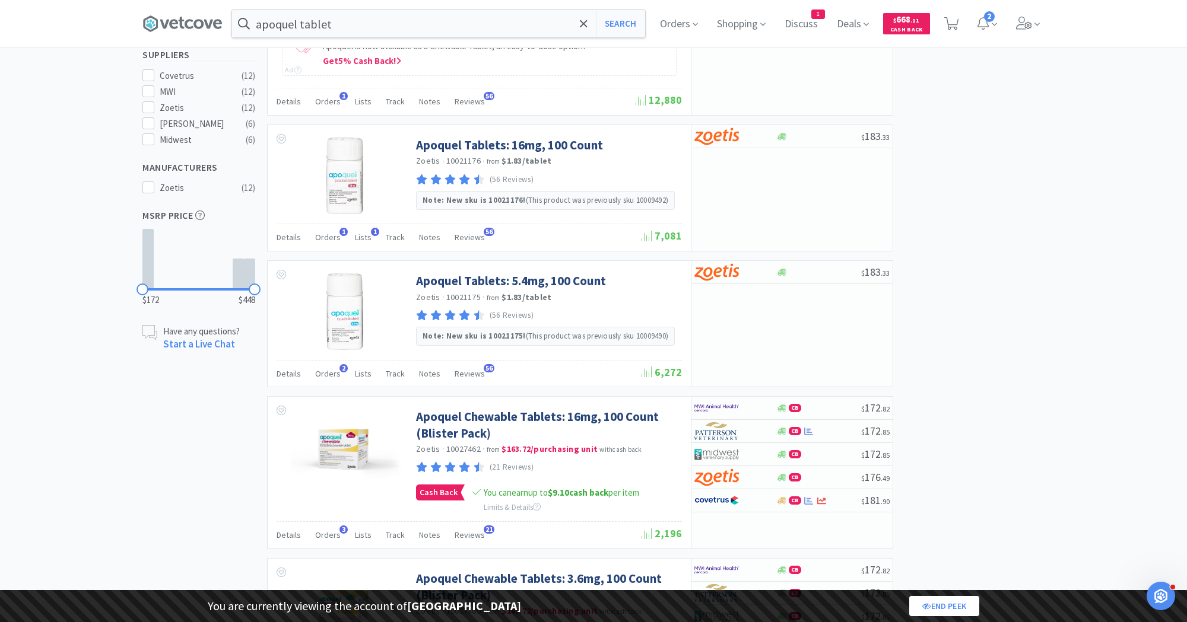
select select "1"
select select "10"
select select "1"
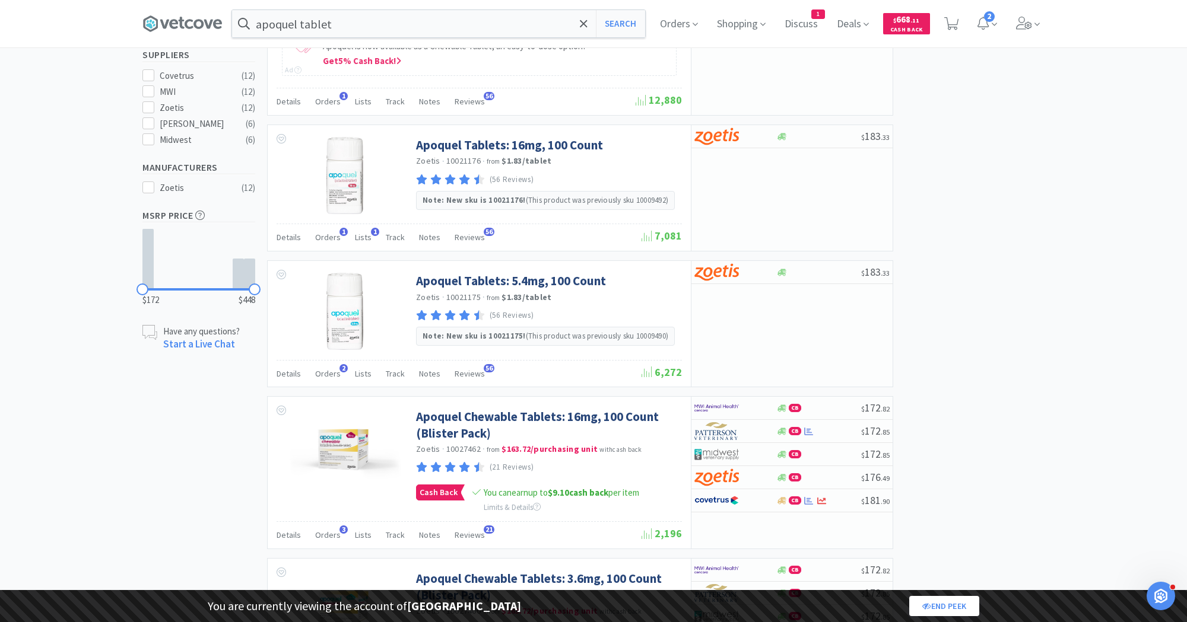
select select "1"
select select "3"
select select "2"
select select "3"
select select "2"
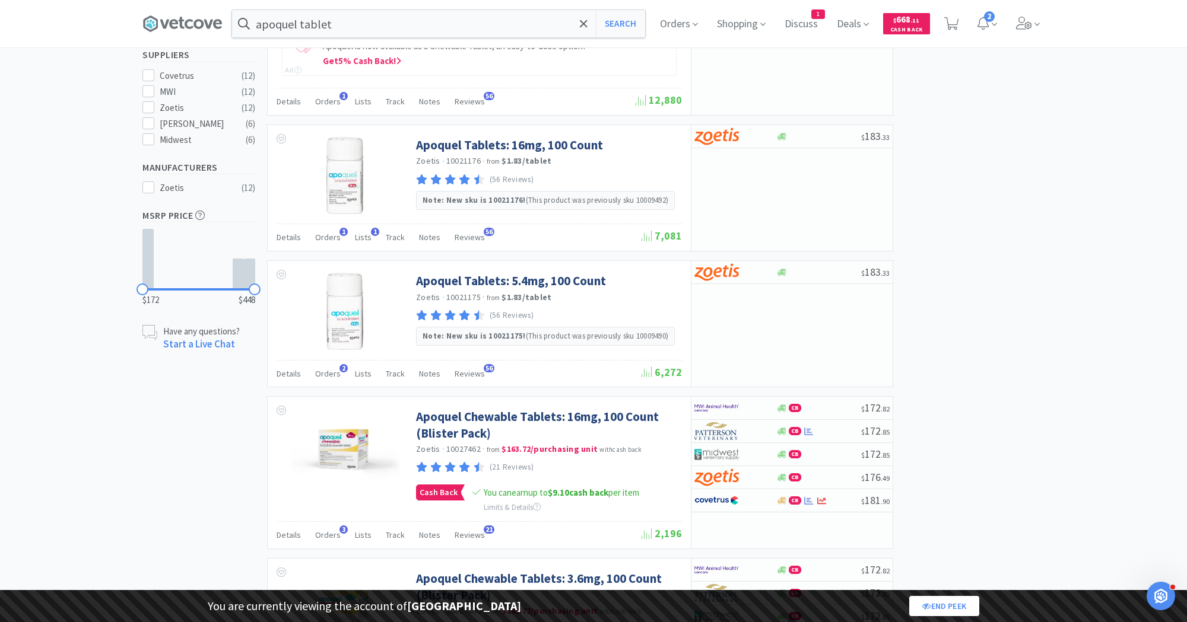
select select "2"
select select "1"
select select "10"
select select "1"
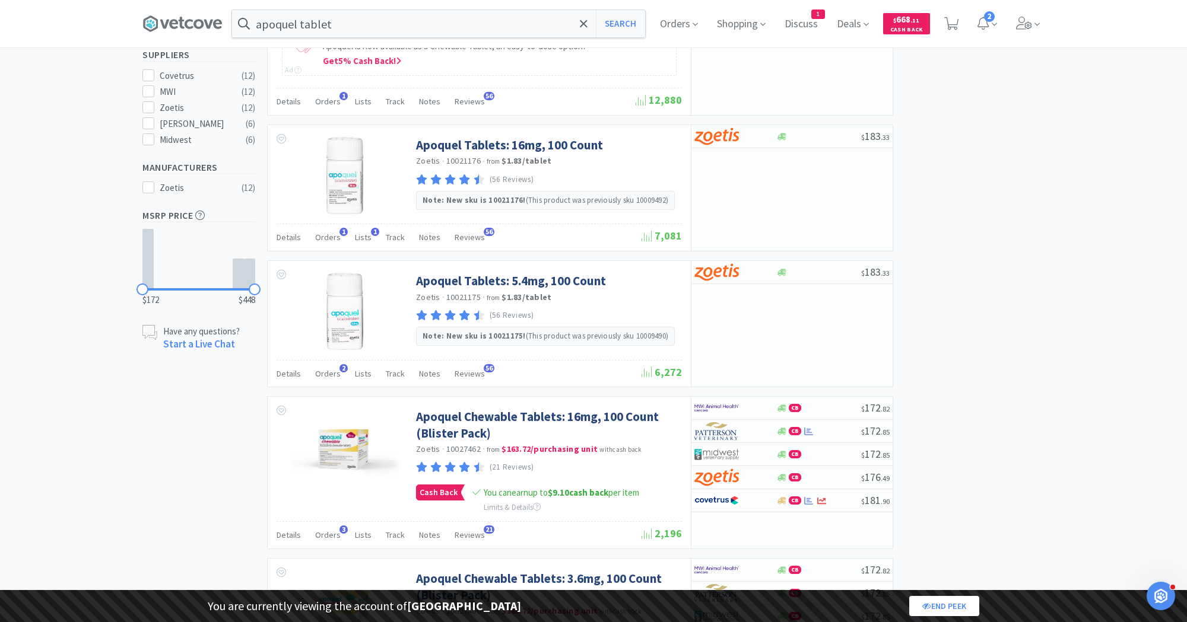
select select "2"
select select "1"
select select "2"
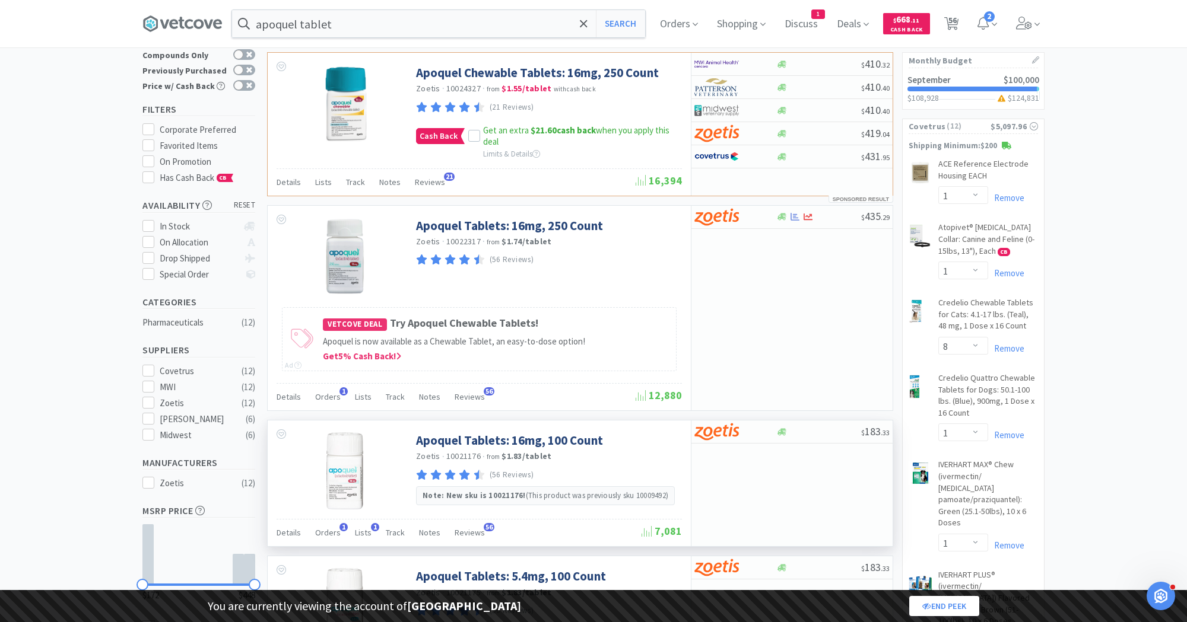
scroll to position [0, 0]
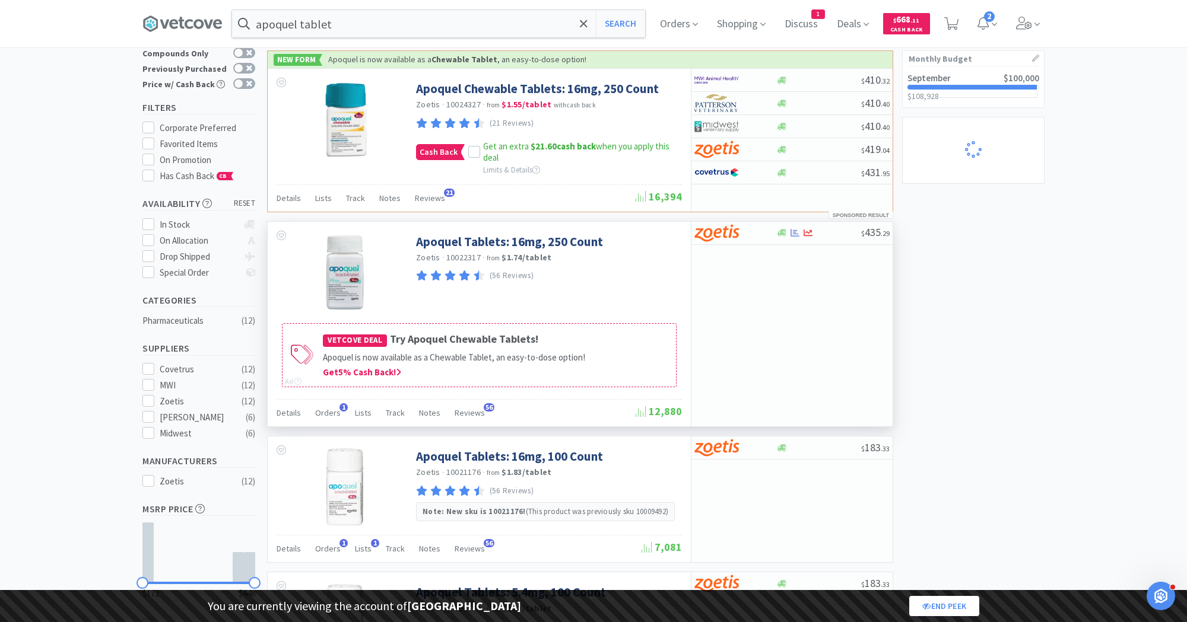
select select "1"
select select "8"
select select "1"
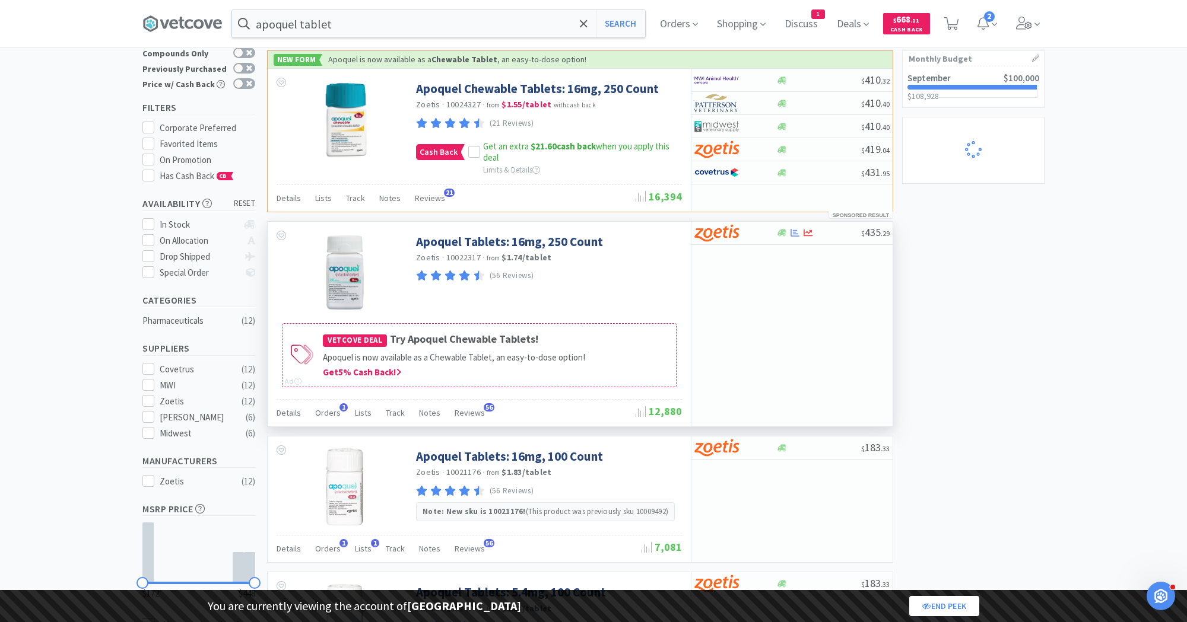
select select "1"
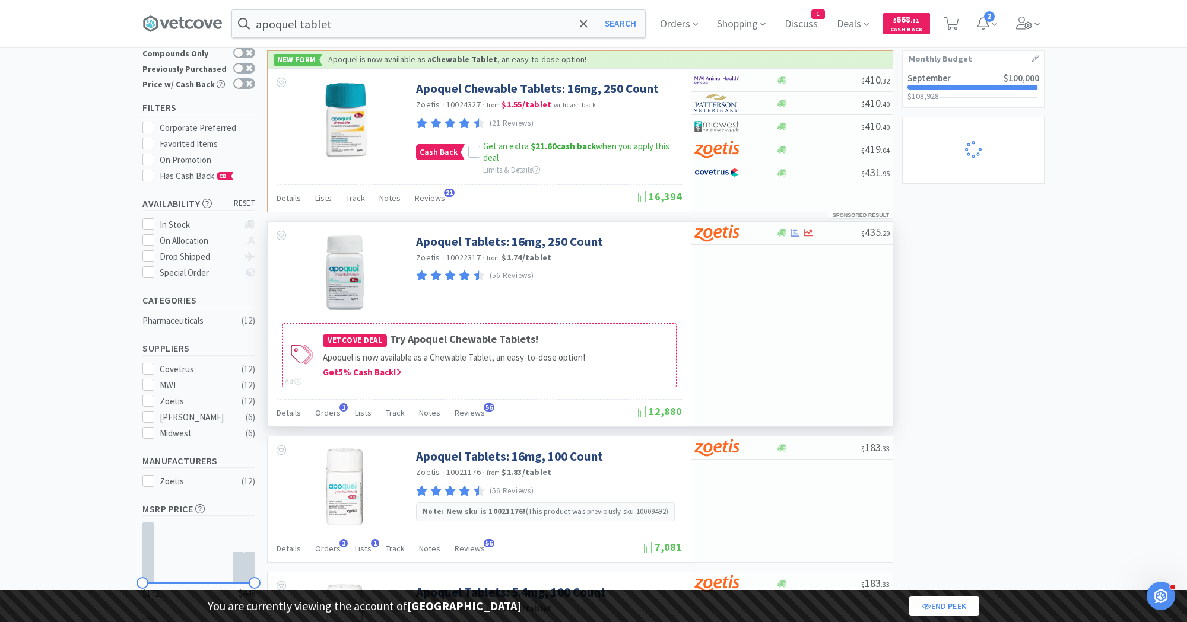
select select "2"
select select "1"
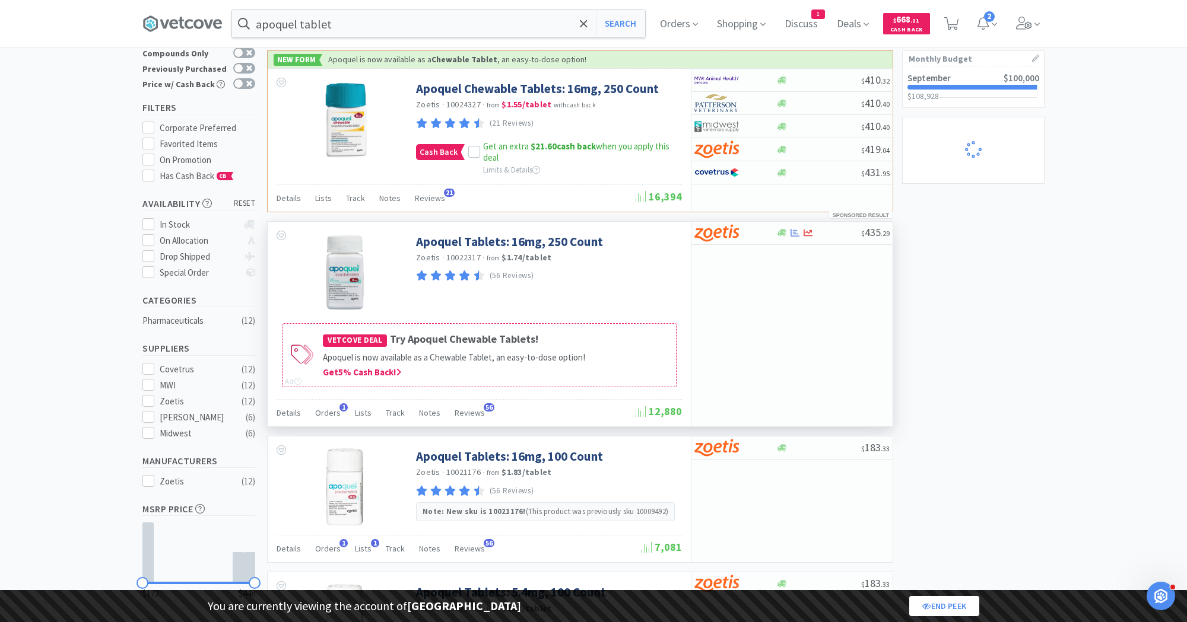
select select "1"
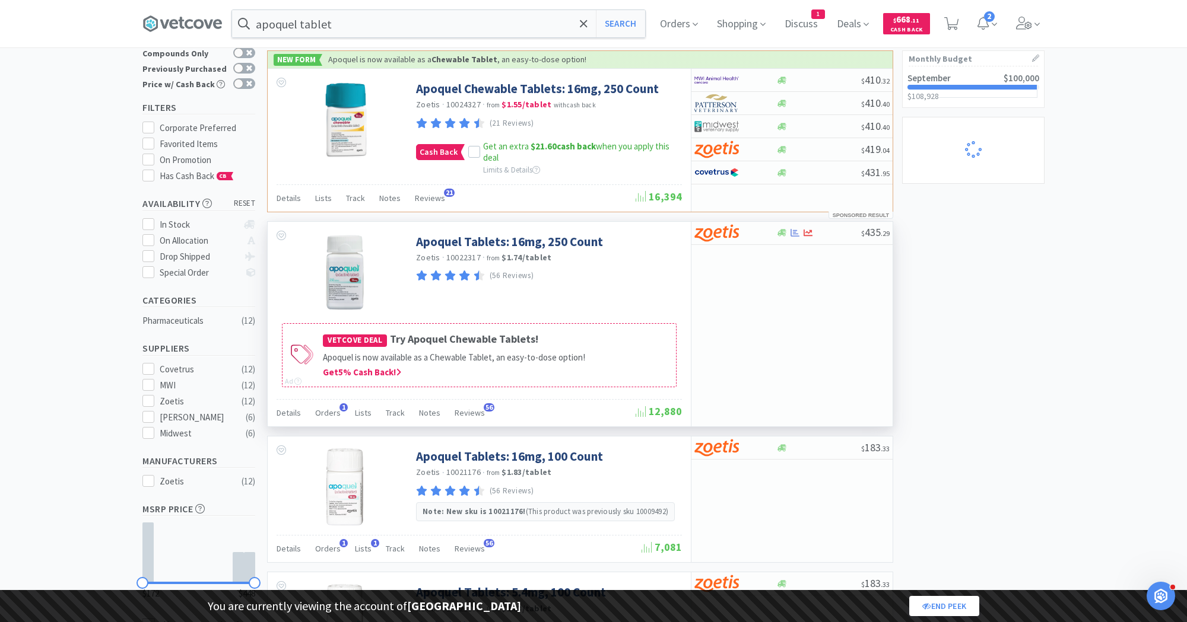
select select "1"
select select "2"
select select "1"
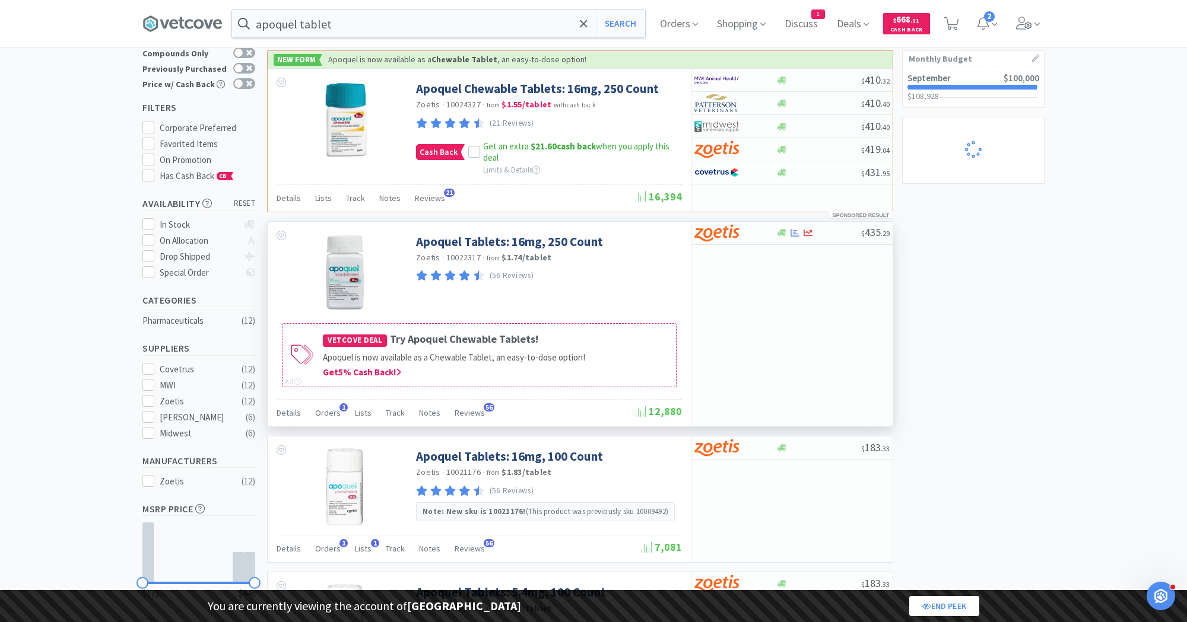
select select "1"
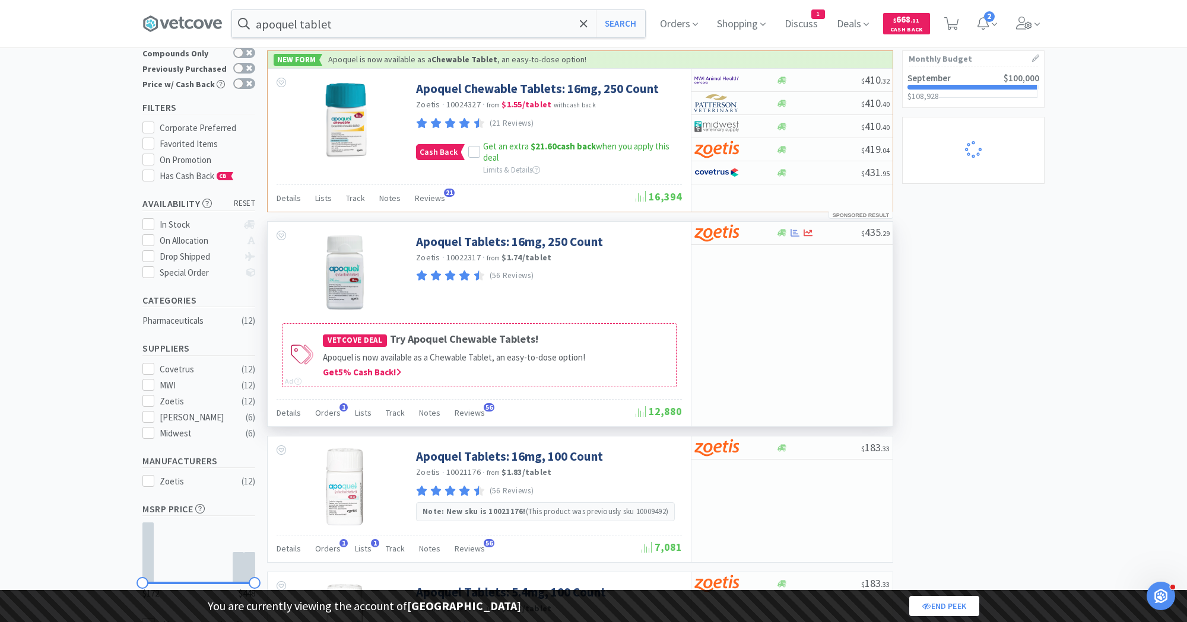
select select "1"
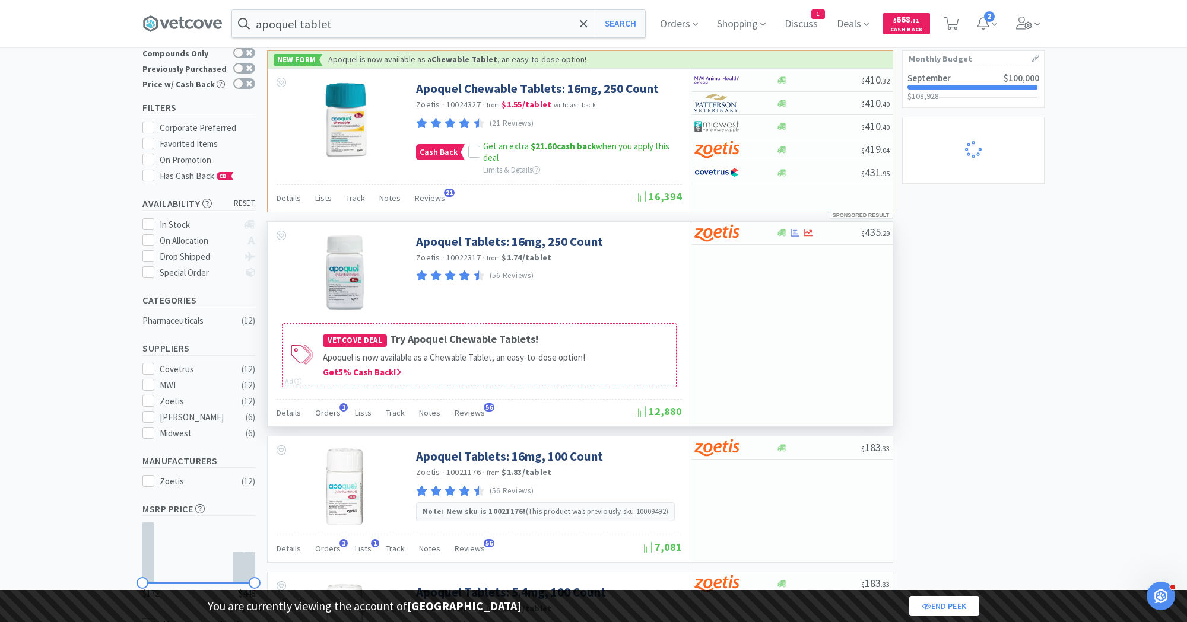
select select "1"
select select "10"
select select "1"
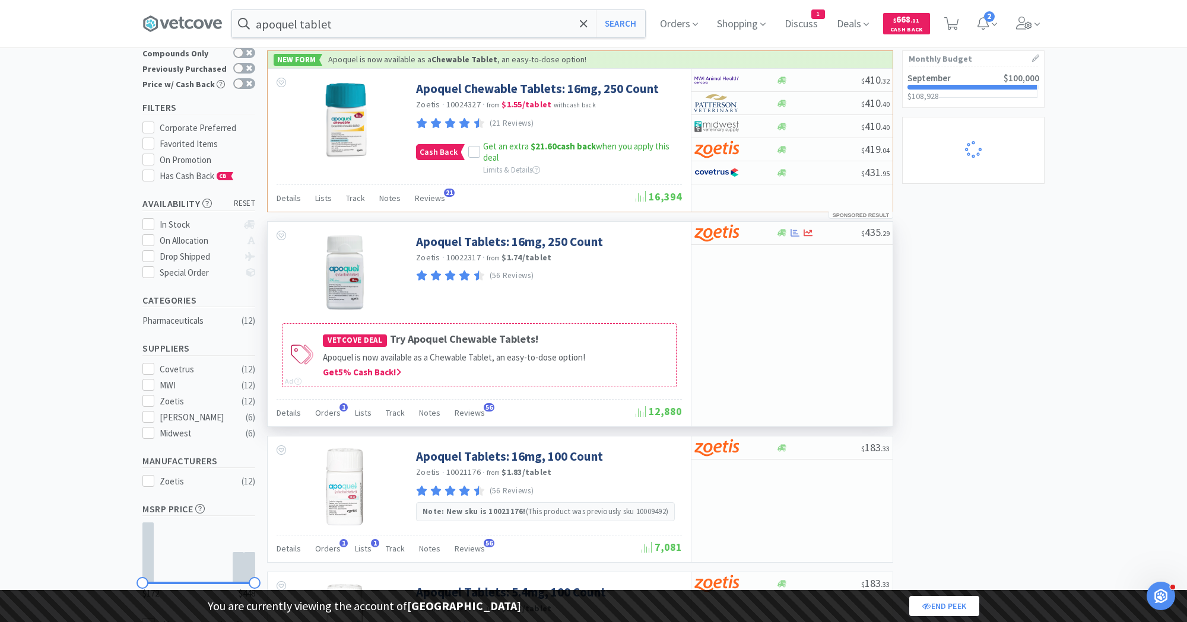
select select "1"
select select "3"
select select "2"
select select "3"
select select "2"
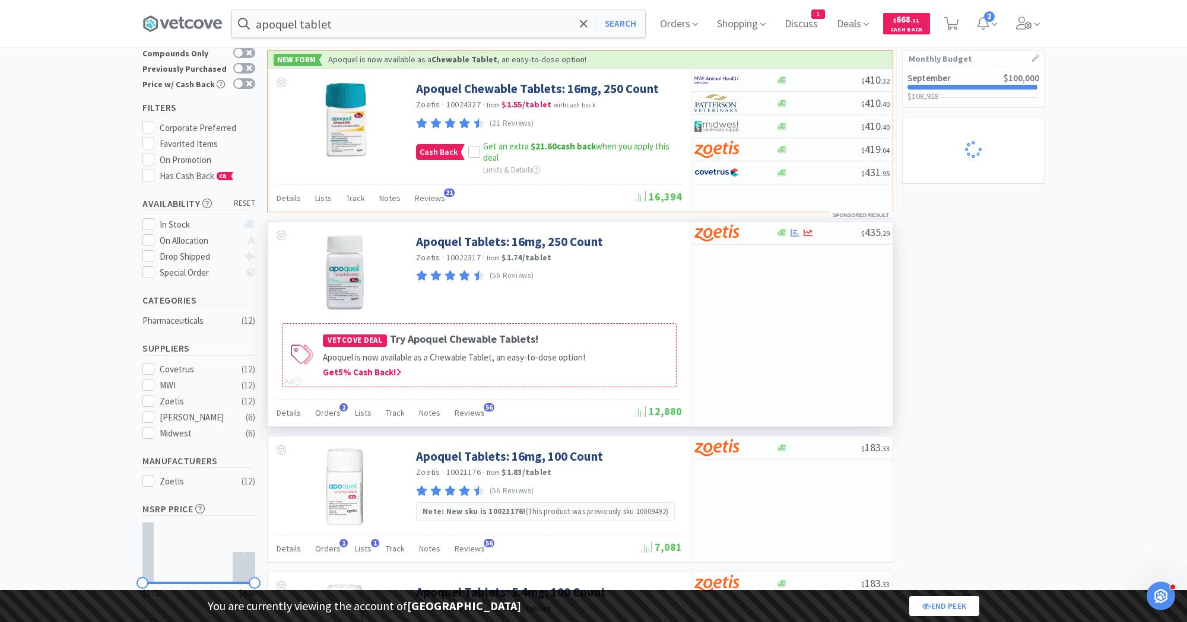
select select "2"
select select "1"
select select "10"
select select "1"
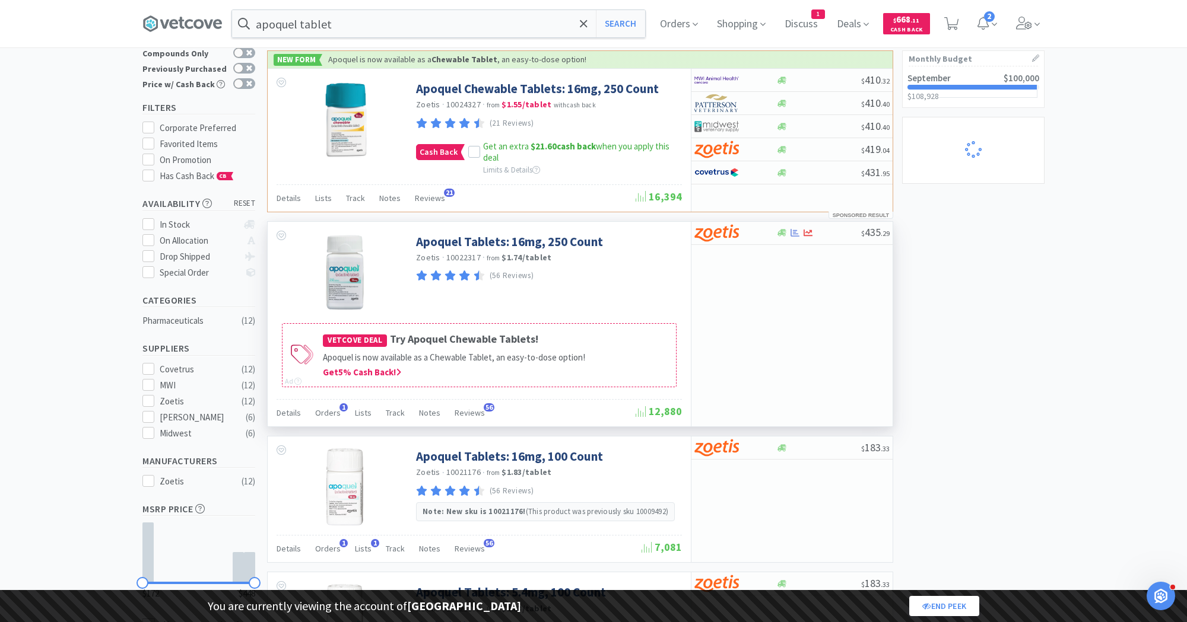
select select "2"
select select "1"
select select "2"
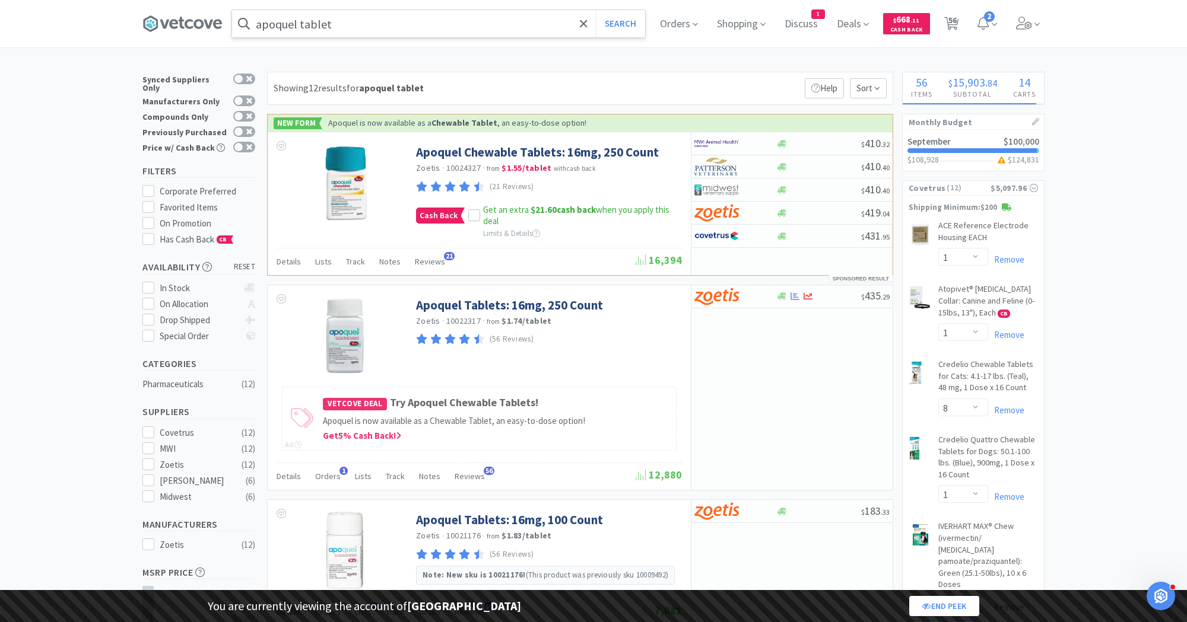
click at [492, 27] on input "apoquel tablet" at bounding box center [438, 23] width 413 height 27
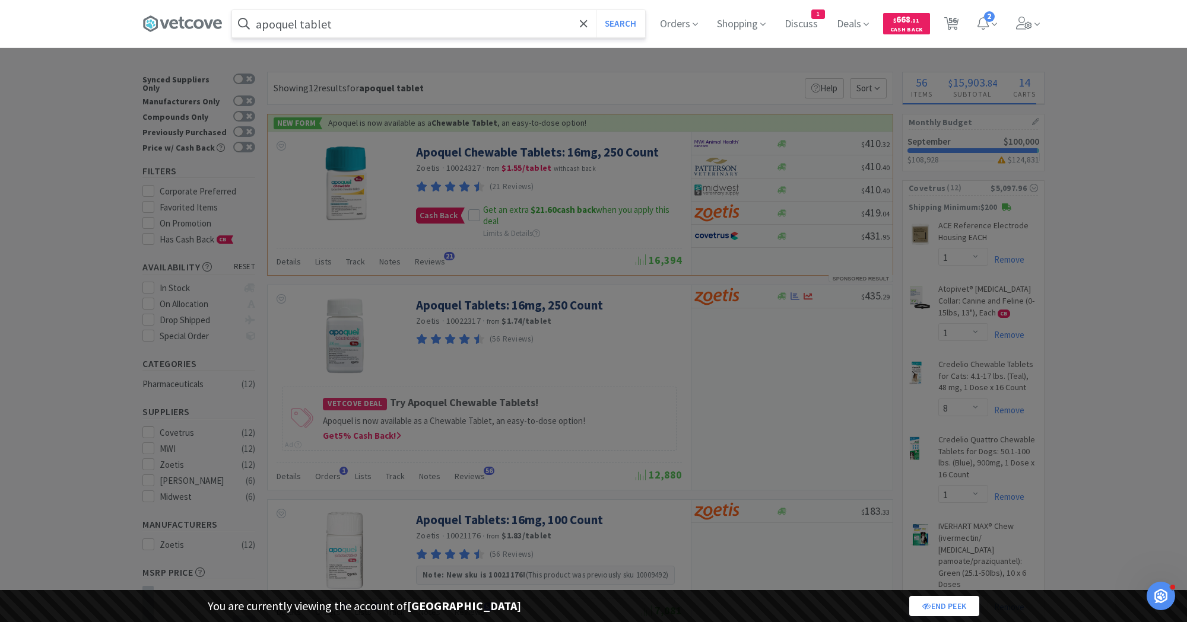
click at [492, 27] on input "apoquel tablet" at bounding box center [438, 23] width 413 height 27
type input "s"
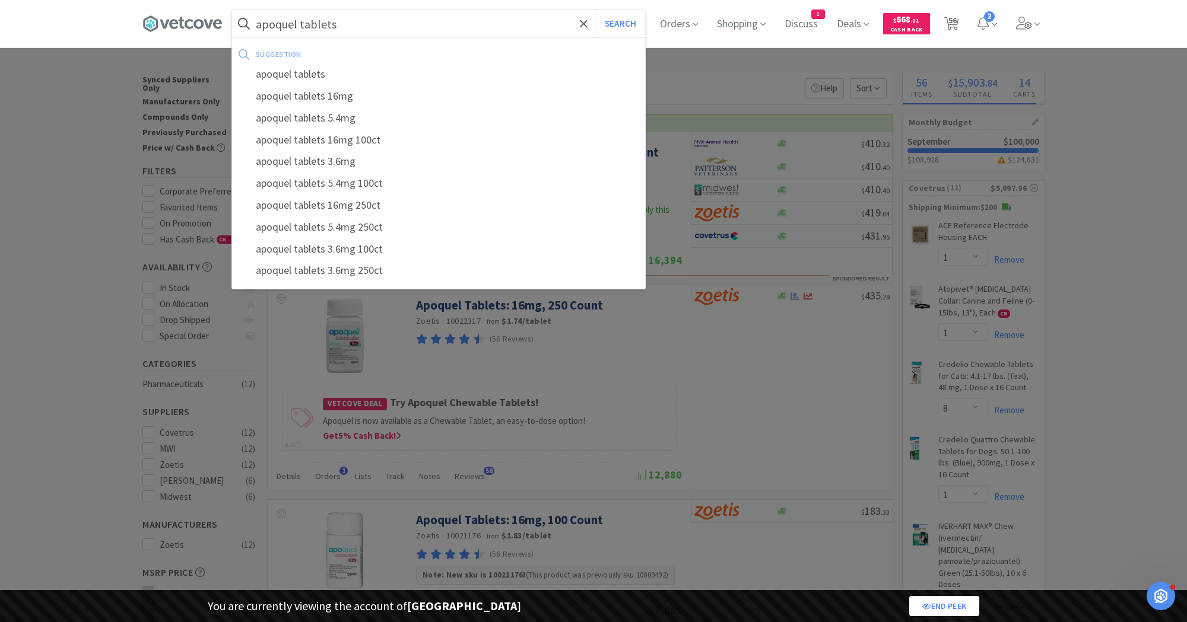
type input "apoquel tablets"
click at [596, 10] on button "Search" at bounding box center [620, 23] width 49 height 27
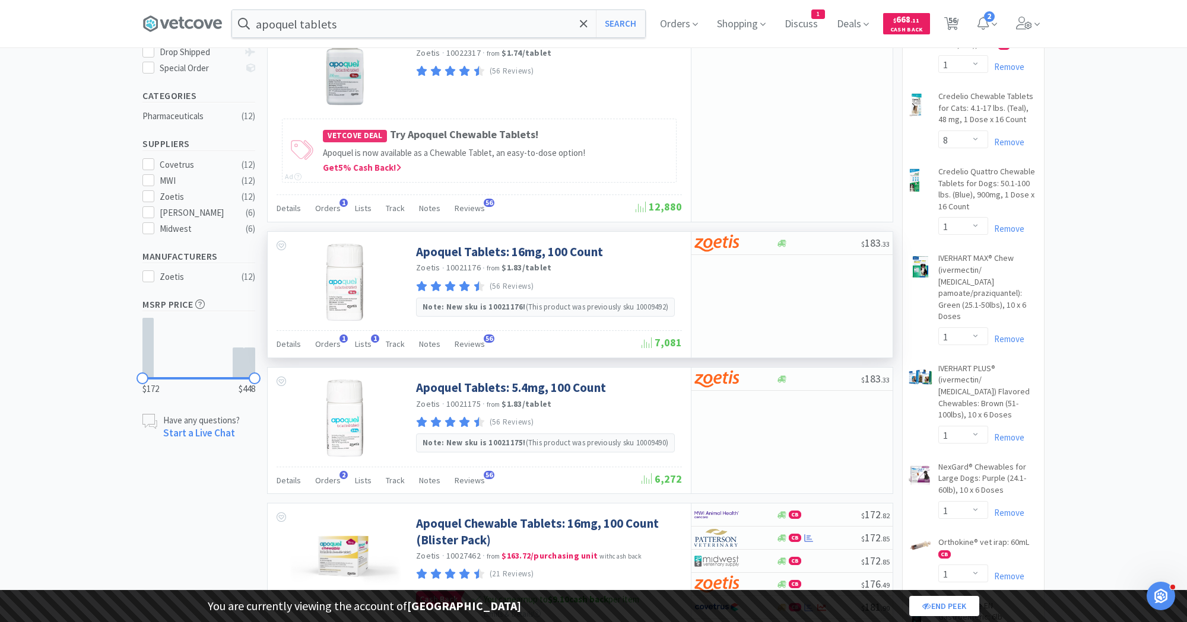
scroll to position [269, 0]
